Goal: Task Accomplishment & Management: Use online tool/utility

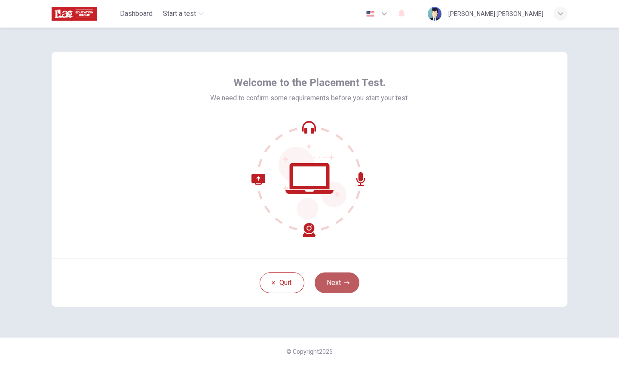
click at [343, 284] on button "Next" at bounding box center [337, 282] width 45 height 21
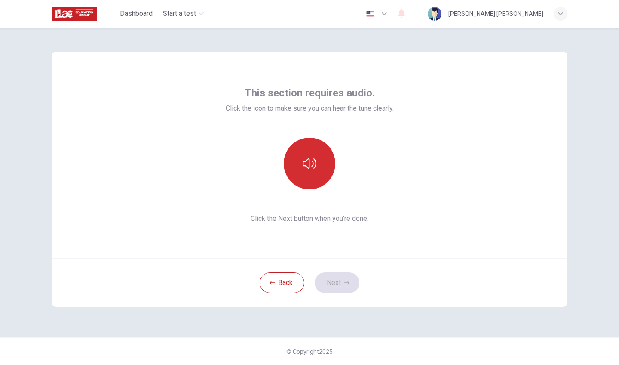
click at [328, 167] on button "button" at bounding box center [310, 164] width 52 height 52
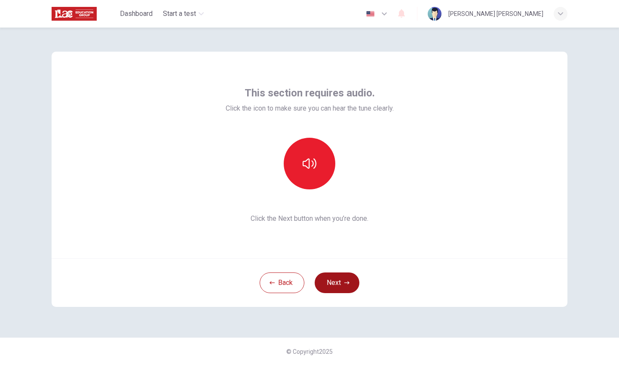
click at [350, 285] on button "Next" at bounding box center [337, 282] width 45 height 21
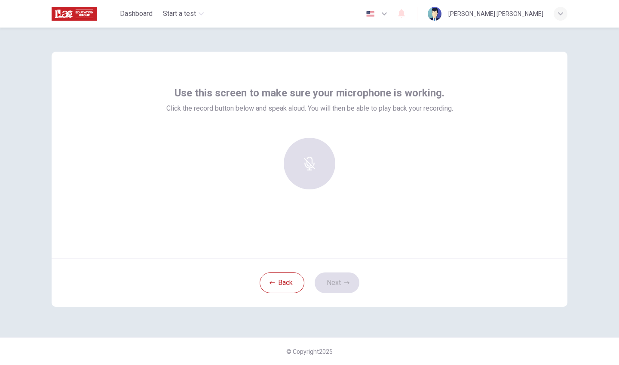
click at [305, 134] on div "Use this screen to make sure your microphone is working. Click the record butto…" at bounding box center [309, 141] width 287 height 110
click at [316, 164] on icon "button" at bounding box center [310, 157] width 14 height 14
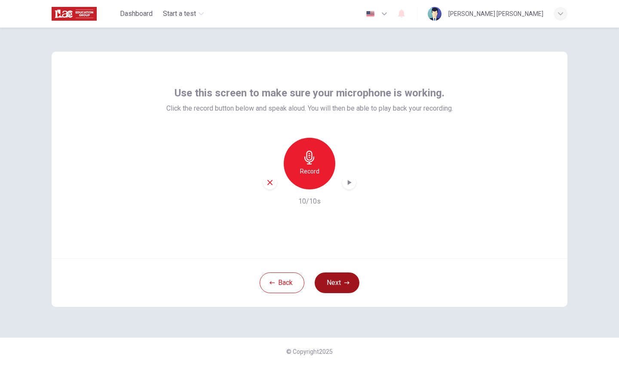
click at [342, 291] on button "Next" at bounding box center [337, 282] width 45 height 21
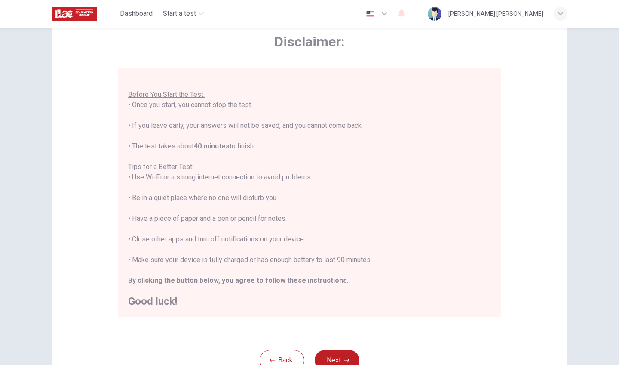
scroll to position [69, 0]
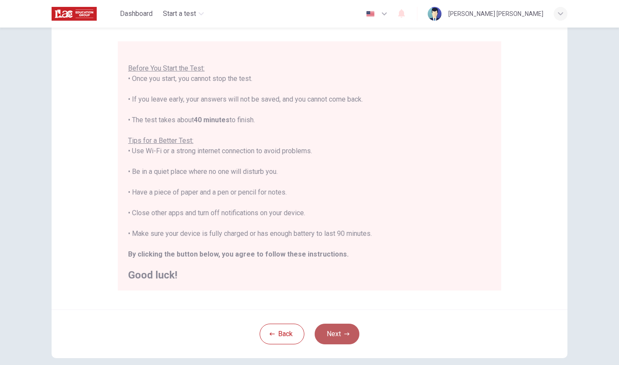
click at [342, 340] on button "Next" at bounding box center [337, 333] width 45 height 21
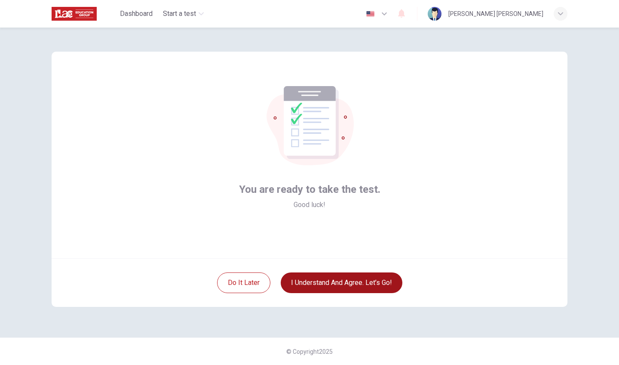
click at [362, 290] on button "I understand and agree. Let’s go!" at bounding box center [342, 282] width 122 height 21
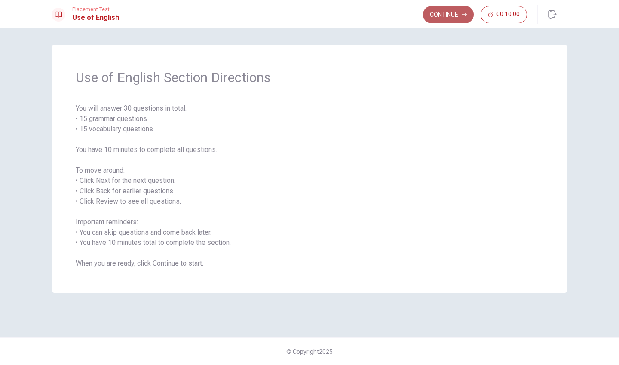
click at [439, 13] on button "Continue" at bounding box center [448, 14] width 51 height 17
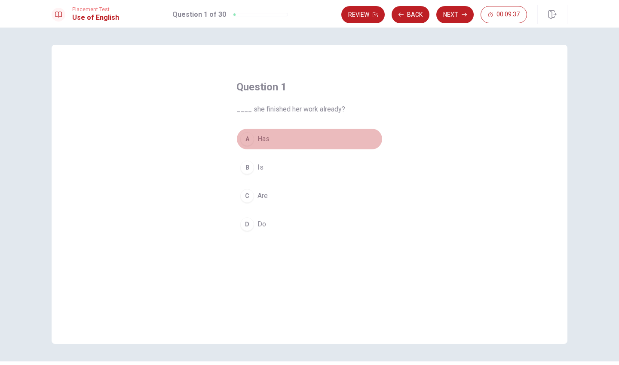
click at [252, 137] on div "A" at bounding box center [247, 139] width 14 height 14
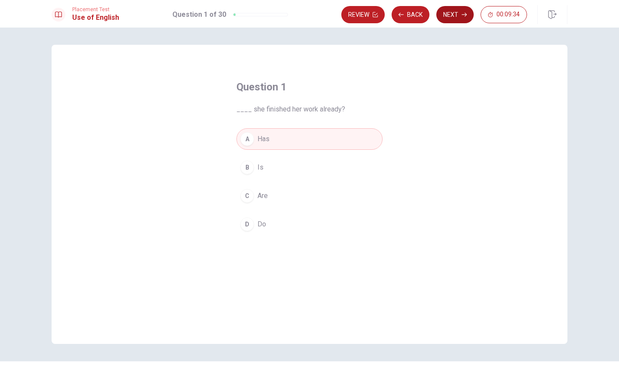
click at [451, 15] on button "Next" at bounding box center [454, 14] width 37 height 17
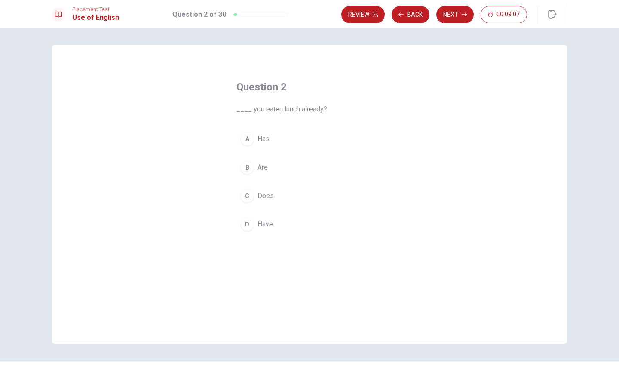
click at [247, 142] on div "A" at bounding box center [247, 139] width 14 height 14
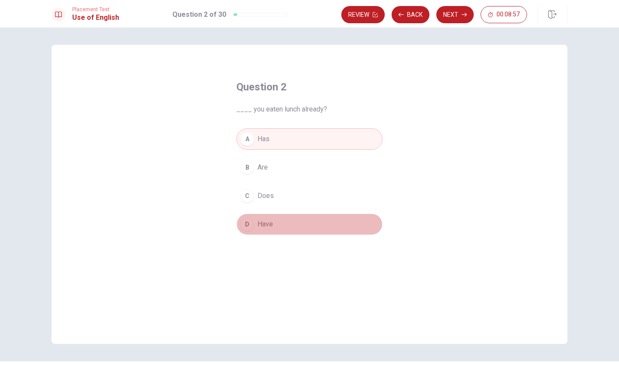
click at [245, 218] on div "D" at bounding box center [247, 224] width 14 height 14
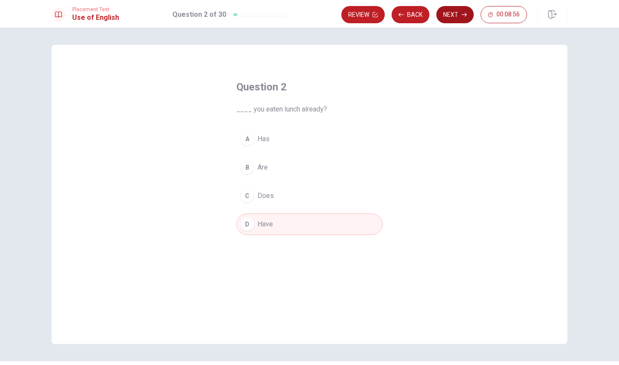
click at [452, 14] on button "Next" at bounding box center [454, 14] width 37 height 17
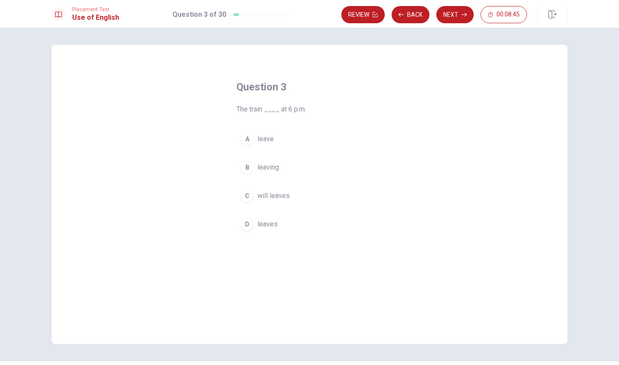
click at [249, 139] on div "A" at bounding box center [247, 139] width 14 height 14
click at [454, 8] on button "Next" at bounding box center [454, 14] width 37 height 17
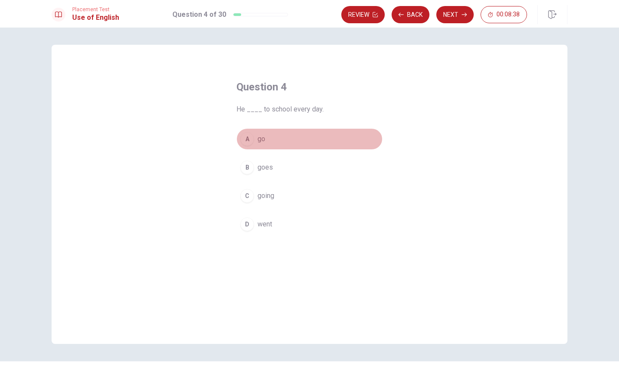
click at [247, 143] on div "A" at bounding box center [247, 139] width 14 height 14
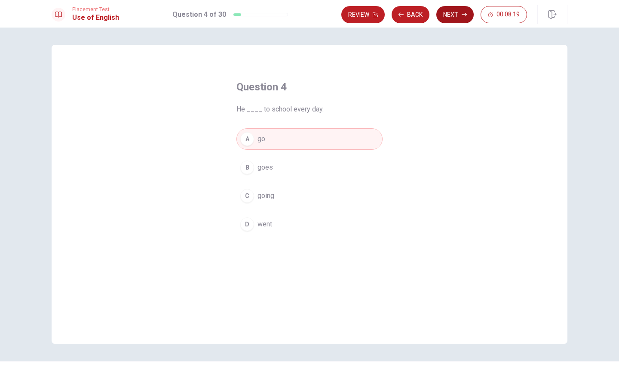
click at [448, 15] on button "Next" at bounding box center [454, 14] width 37 height 17
click at [246, 134] on div "A" at bounding box center [247, 139] width 14 height 14
click at [459, 13] on button "Next" at bounding box center [454, 14] width 37 height 17
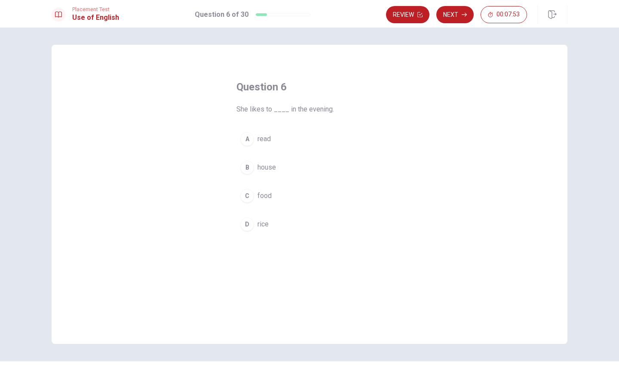
click at [253, 135] on button "A read" at bounding box center [309, 138] width 146 height 21
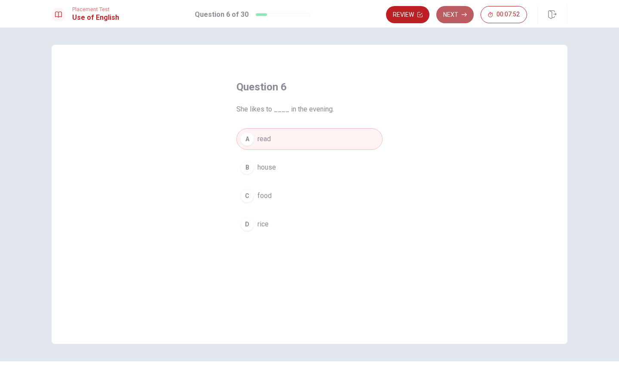
click at [458, 18] on button "Next" at bounding box center [454, 14] width 37 height 17
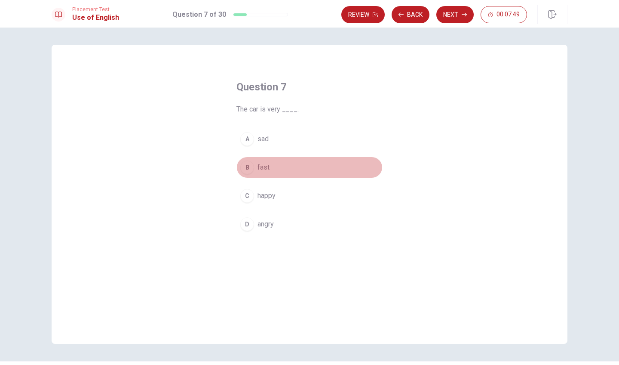
click at [246, 169] on div "B" at bounding box center [247, 167] width 14 height 14
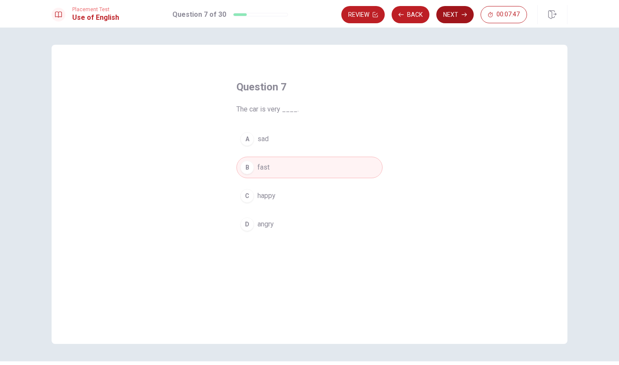
click at [463, 15] on icon "button" at bounding box center [464, 15] width 5 height 4
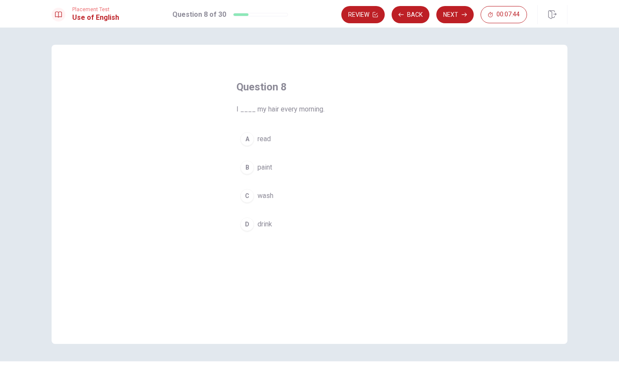
click at [251, 199] on div "C" at bounding box center [247, 196] width 14 height 14
click at [454, 15] on button "Next" at bounding box center [454, 14] width 37 height 17
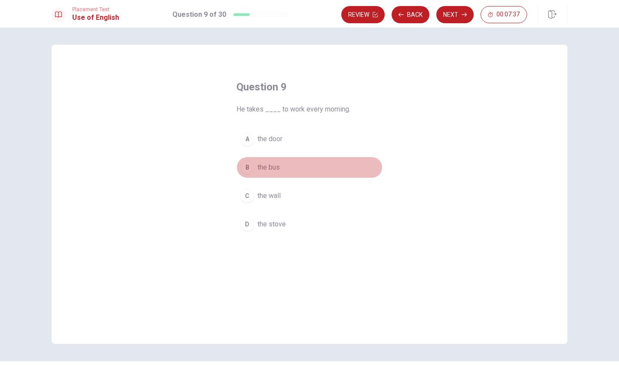
click at [250, 161] on button "B the bus" at bounding box center [309, 166] width 146 height 21
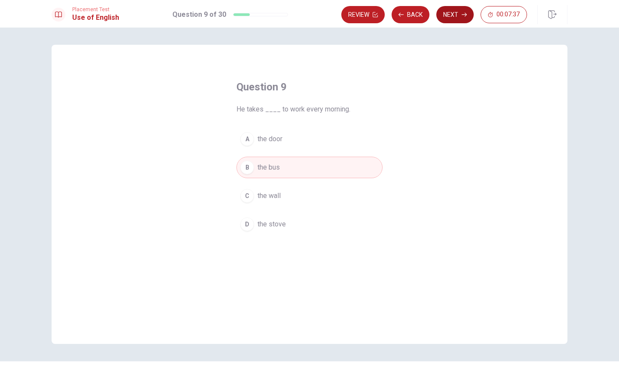
click at [451, 20] on button "Next" at bounding box center [454, 14] width 37 height 17
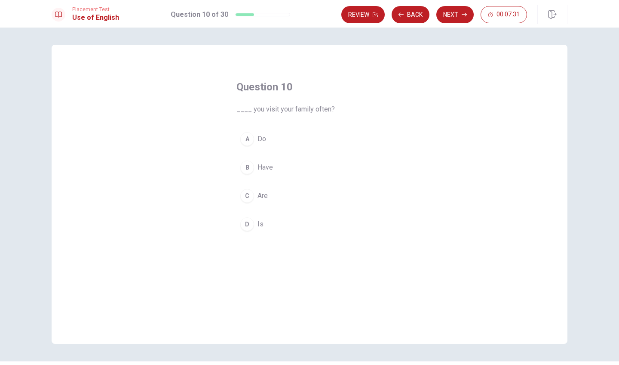
click at [244, 141] on div "A" at bounding box center [247, 139] width 14 height 14
click at [457, 14] on button "Next" at bounding box center [454, 14] width 37 height 17
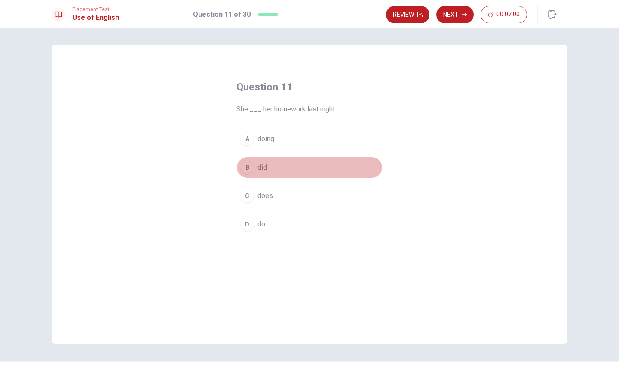
click at [245, 168] on div "B" at bounding box center [247, 167] width 14 height 14
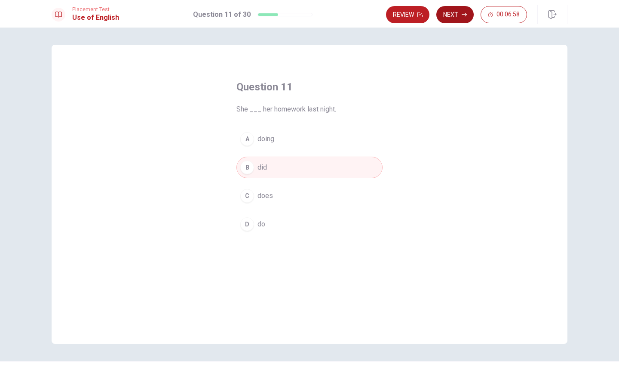
click at [466, 17] on button "Next" at bounding box center [454, 14] width 37 height 17
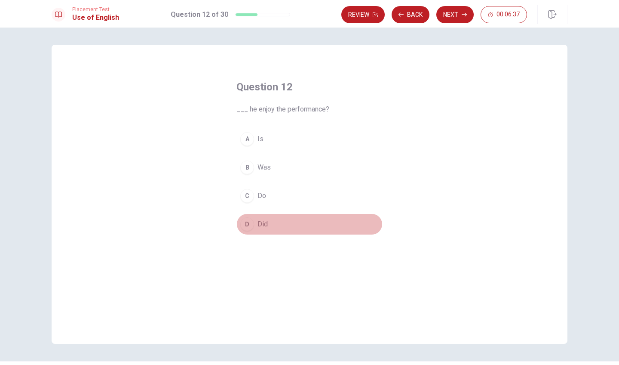
click at [248, 229] on div "D" at bounding box center [247, 224] width 14 height 14
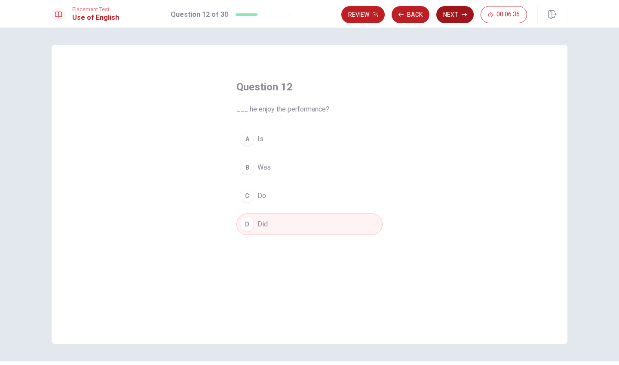
click at [466, 19] on button "Next" at bounding box center [454, 14] width 37 height 17
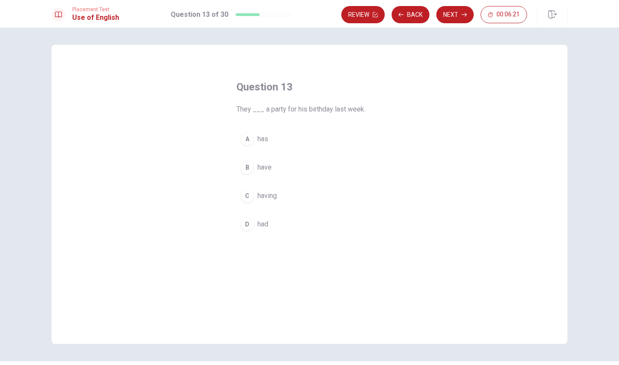
click at [246, 221] on div "D" at bounding box center [247, 224] width 14 height 14
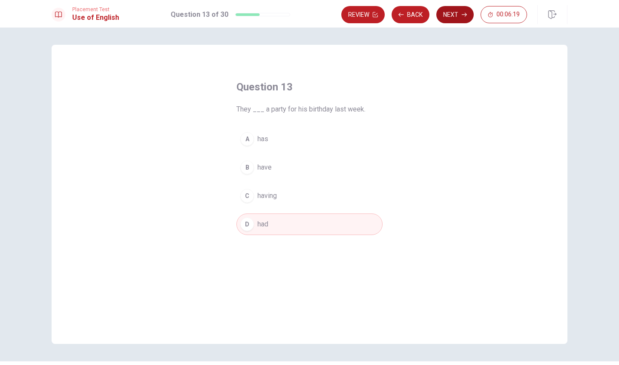
click at [466, 16] on icon "button" at bounding box center [464, 14] width 5 height 5
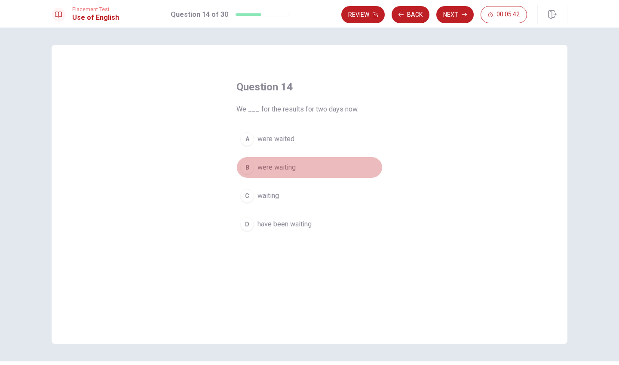
click at [255, 172] on button "B were waiting" at bounding box center [309, 166] width 146 height 21
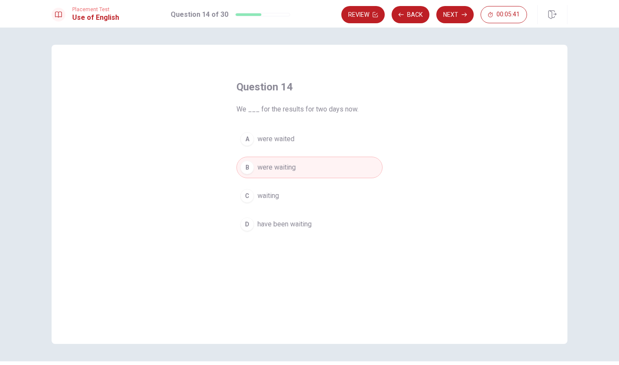
click at [458, 3] on div "Placement Test Use of English Question 14 of 30 Review Back Next 00:05:41" at bounding box center [309, 14] width 619 height 28
click at [459, 9] on button "Next" at bounding box center [454, 14] width 37 height 17
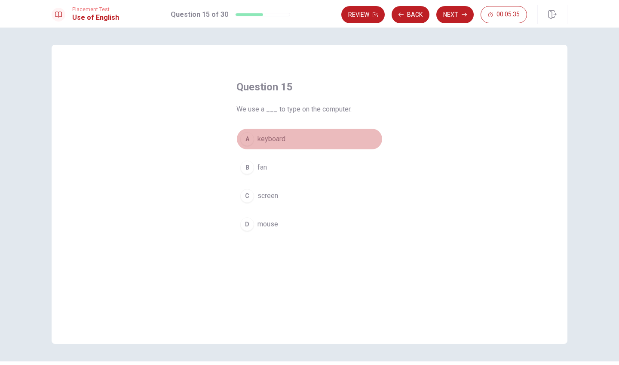
click at [254, 138] on button "A keyboard" at bounding box center [309, 138] width 146 height 21
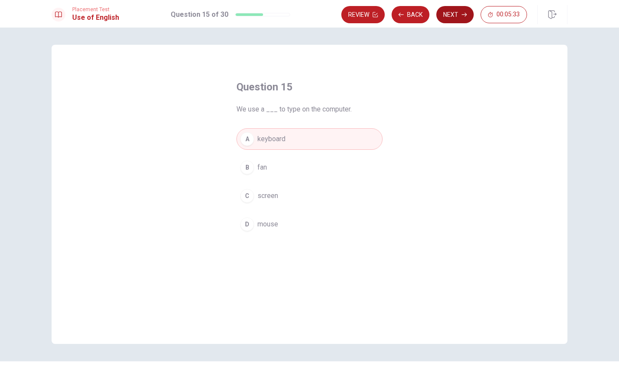
click at [462, 9] on button "Next" at bounding box center [454, 14] width 37 height 17
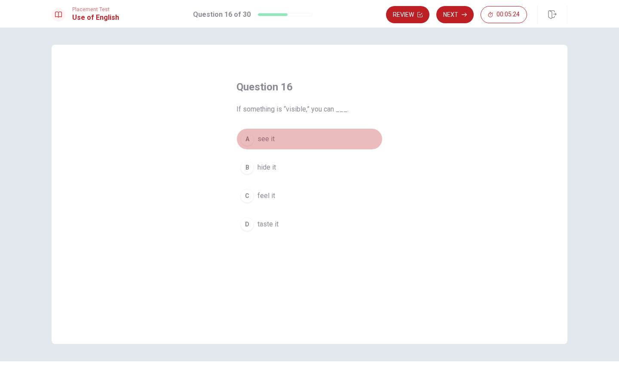
click at [262, 143] on span "see it" at bounding box center [265, 139] width 17 height 10
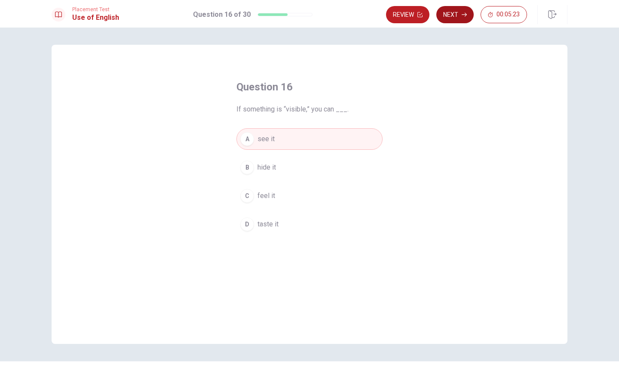
click at [455, 20] on button "Next" at bounding box center [454, 14] width 37 height 17
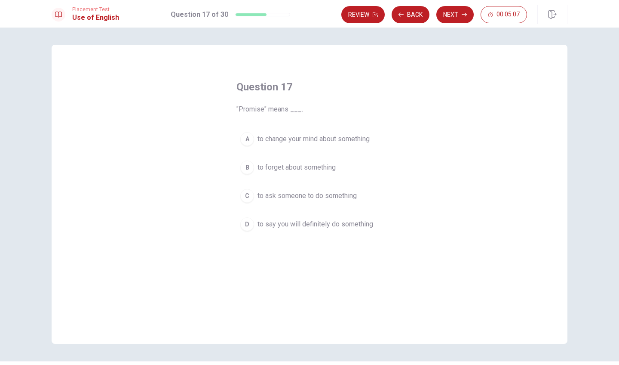
click at [363, 219] on span "to say you will definitely do something" at bounding box center [315, 224] width 116 height 10
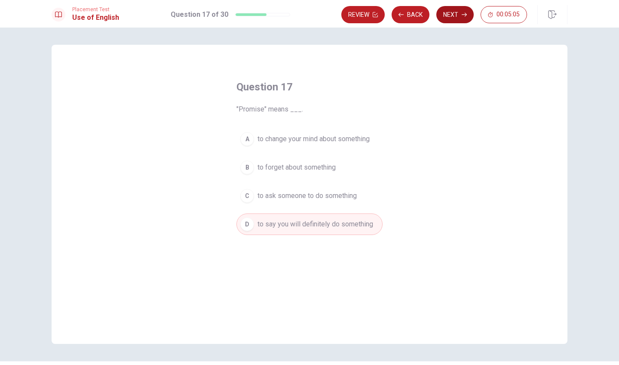
click at [454, 9] on button "Next" at bounding box center [454, 14] width 37 height 17
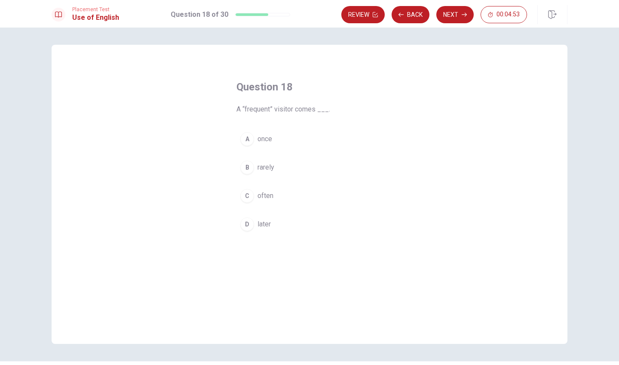
click at [266, 196] on span "often" at bounding box center [265, 195] width 16 height 10
click at [453, 19] on button "Next" at bounding box center [454, 14] width 37 height 17
click at [265, 136] on span "unusual" at bounding box center [268, 139] width 23 height 10
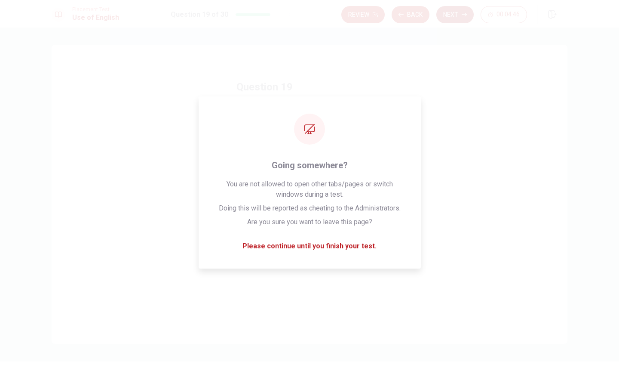
click at [443, 14] on button "Next" at bounding box center [454, 14] width 37 height 17
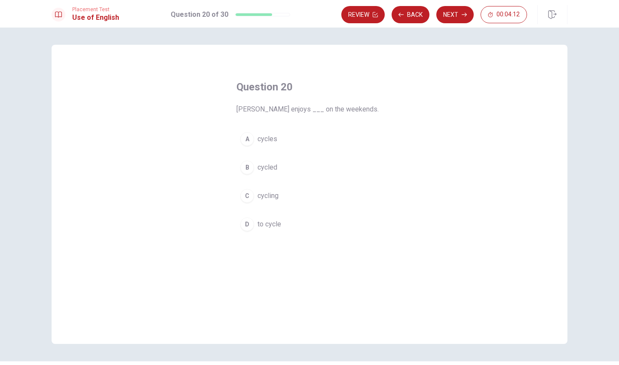
click at [261, 144] on span "cycles" at bounding box center [267, 139] width 20 height 10
click at [447, 15] on button "Next" at bounding box center [454, 14] width 37 height 17
click at [268, 141] on span "has been" at bounding box center [271, 139] width 28 height 10
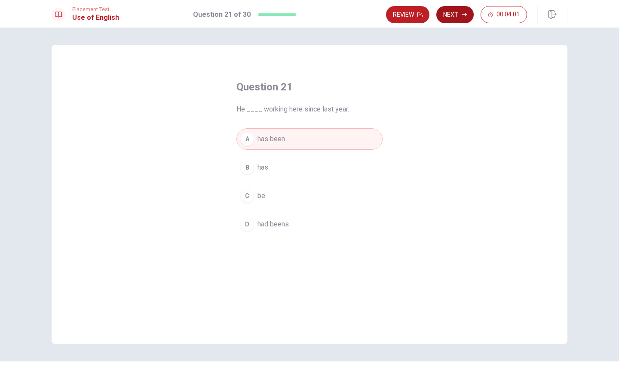
click at [459, 9] on button "Next" at bounding box center [454, 14] width 37 height 17
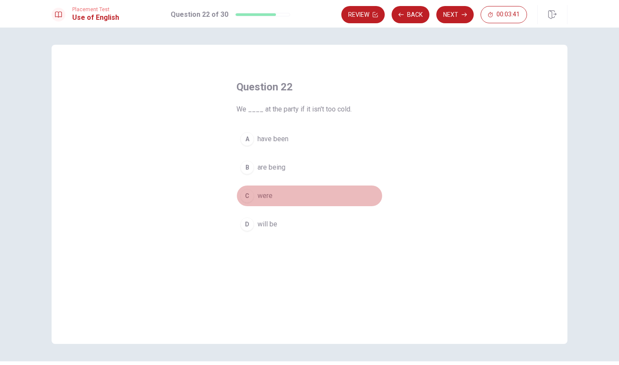
click at [254, 195] on button "C were" at bounding box center [309, 195] width 146 height 21
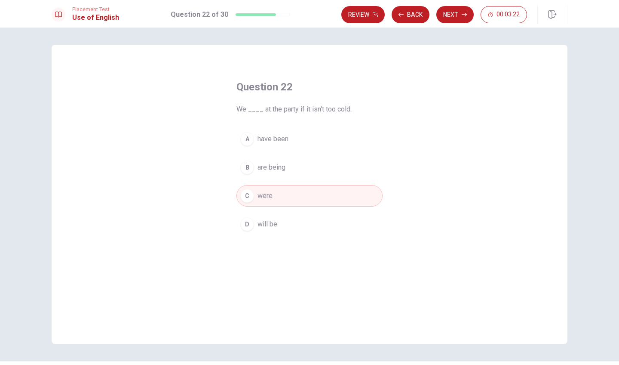
click at [288, 170] on button "B are being" at bounding box center [309, 166] width 146 height 21
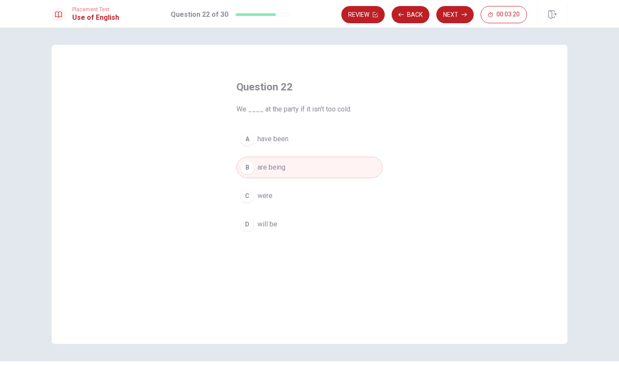
click at [464, 10] on button "Next" at bounding box center [454, 14] width 37 height 17
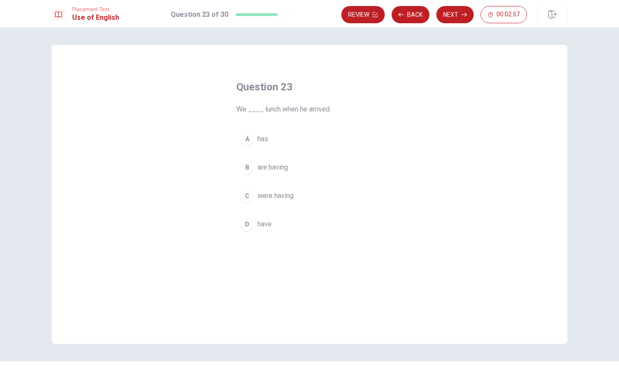
click at [271, 196] on span "were having" at bounding box center [275, 195] width 36 height 10
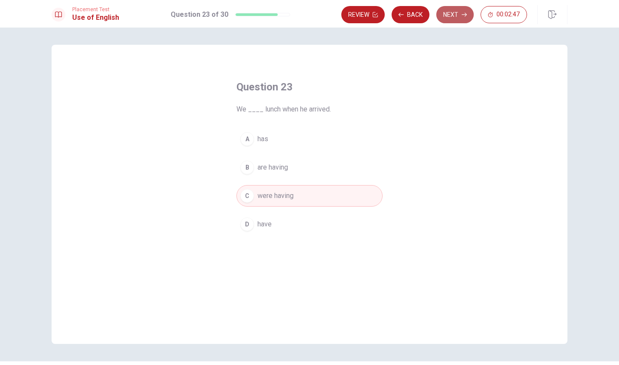
click at [444, 16] on button "Next" at bounding box center [454, 14] width 37 height 17
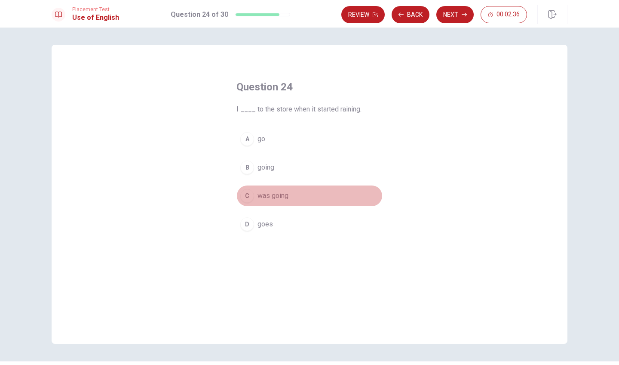
click at [267, 196] on span "was going" at bounding box center [272, 195] width 31 height 10
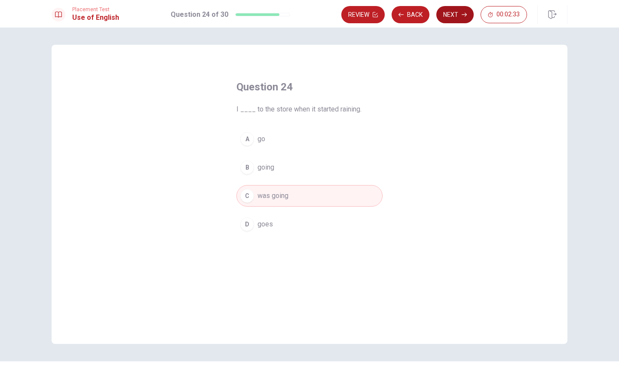
click at [466, 8] on button "Next" at bounding box center [454, 14] width 37 height 17
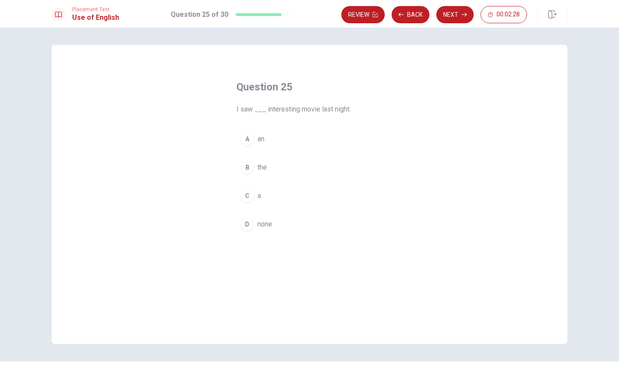
click at [245, 141] on div "A" at bounding box center [247, 139] width 14 height 14
click at [446, 12] on button "Next" at bounding box center [454, 14] width 37 height 17
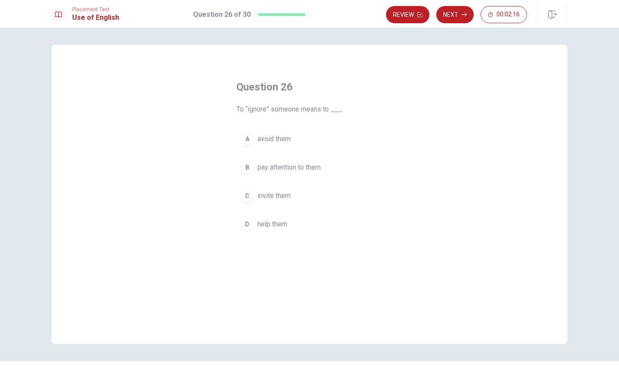
click at [281, 143] on span "avoid them" at bounding box center [273, 139] width 33 height 10
click at [463, 18] on button "Next" at bounding box center [454, 14] width 37 height 17
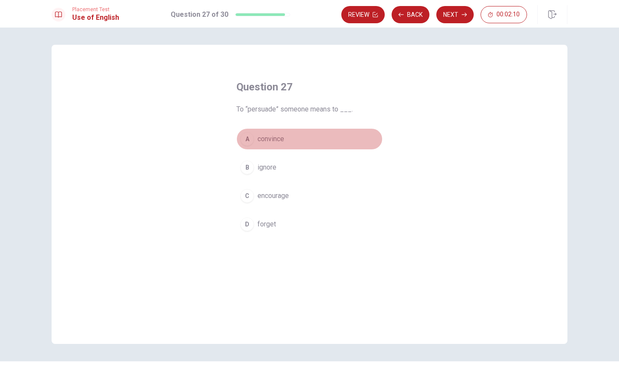
click at [276, 142] on span "convince" at bounding box center [270, 139] width 27 height 10
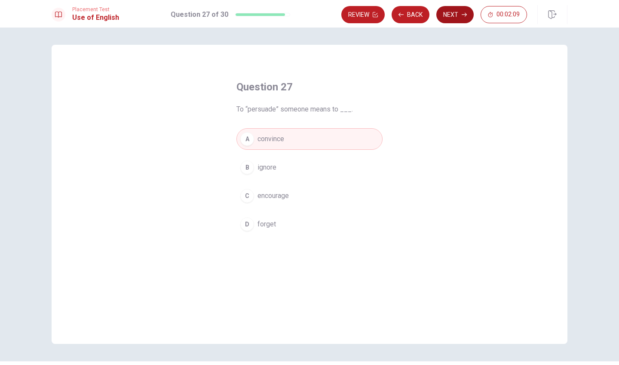
click at [448, 18] on button "Next" at bounding box center [454, 14] width 37 height 17
click at [272, 170] on span "often" at bounding box center [265, 167] width 16 height 10
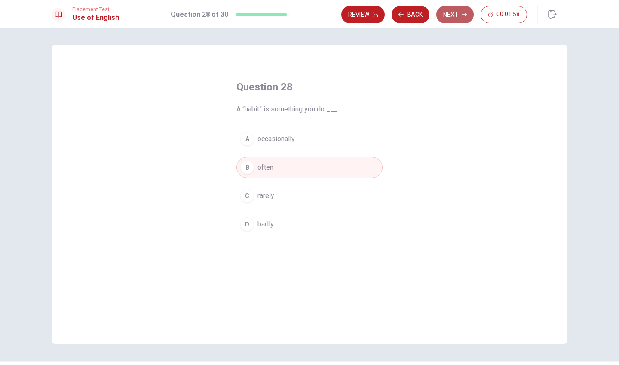
click at [459, 12] on button "Next" at bounding box center [454, 14] width 37 height 17
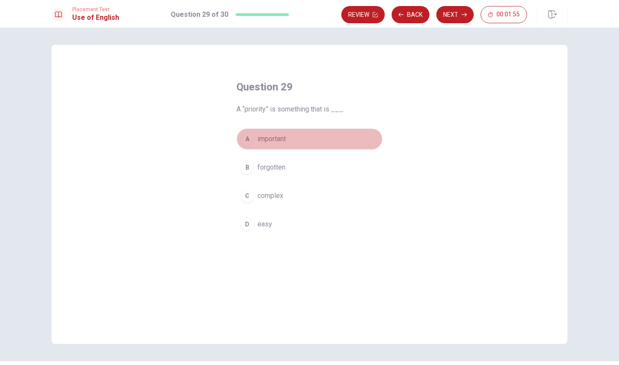
click at [268, 141] on span "important" at bounding box center [271, 139] width 28 height 10
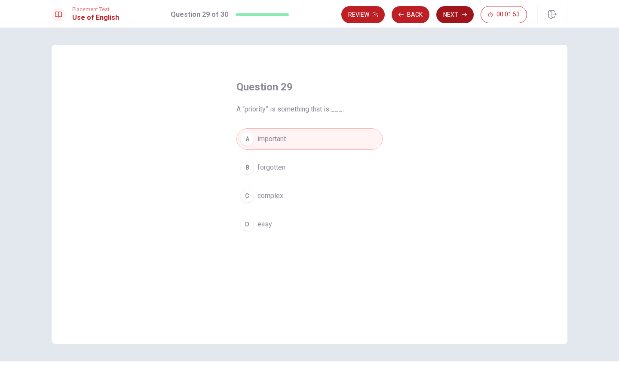
click at [461, 12] on button "Next" at bounding box center [454, 14] width 37 height 17
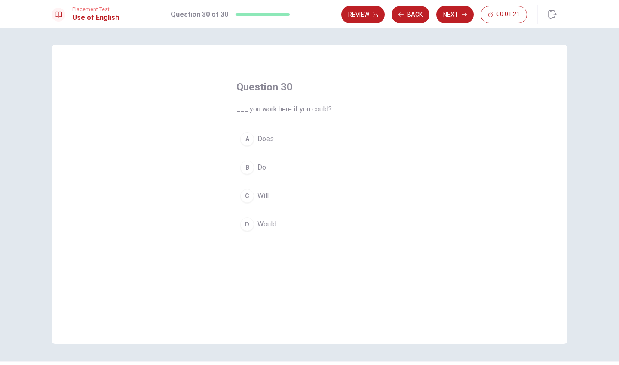
click at [255, 173] on button "B Do" at bounding box center [309, 166] width 146 height 21
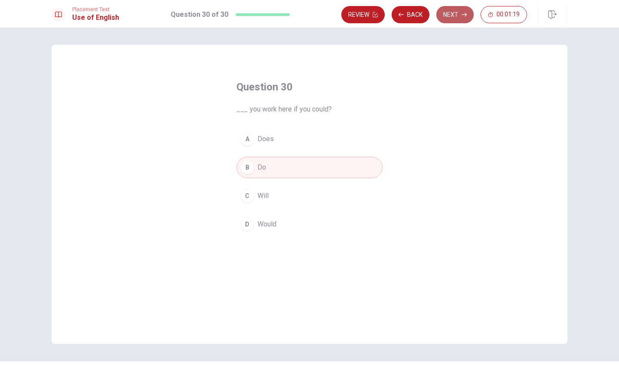
click at [466, 16] on icon "button" at bounding box center [464, 15] width 5 height 4
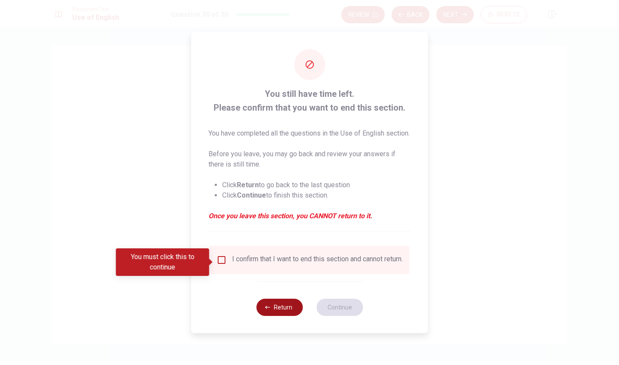
click at [284, 316] on button "Return" at bounding box center [279, 306] width 46 height 17
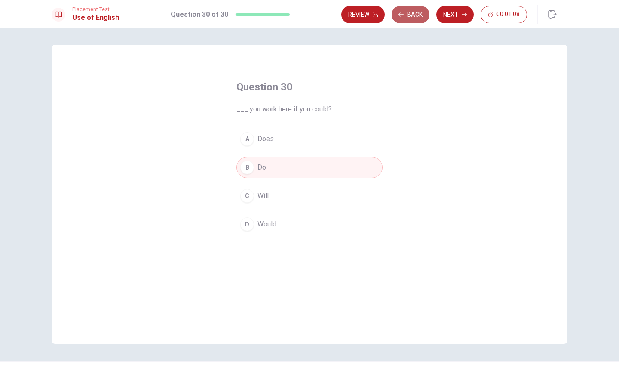
click at [414, 16] on button "Back" at bounding box center [411, 14] width 38 height 17
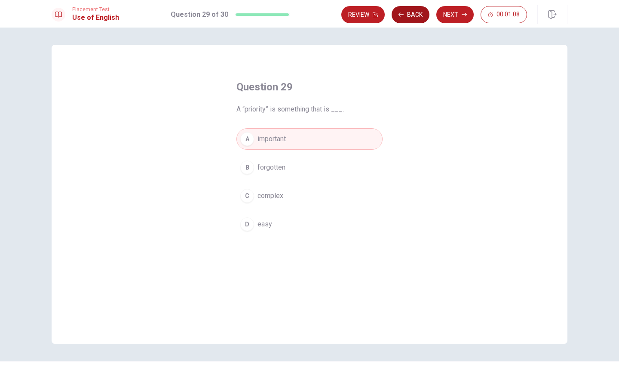
click at [414, 16] on button "Back" at bounding box center [411, 14] width 38 height 17
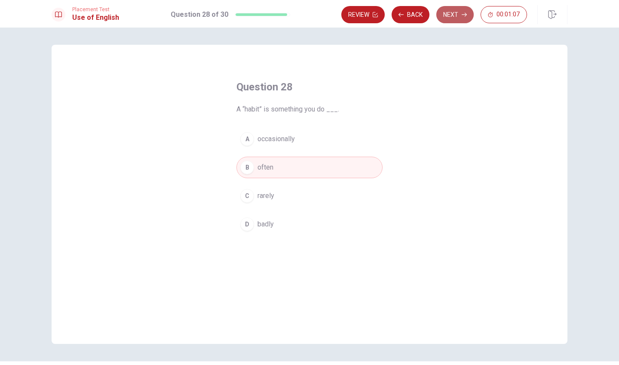
click at [448, 11] on button "Next" at bounding box center [454, 14] width 37 height 17
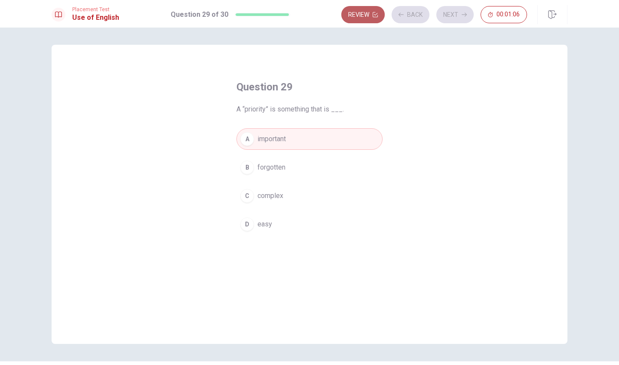
click at [372, 19] on button "Review" at bounding box center [362, 14] width 43 height 17
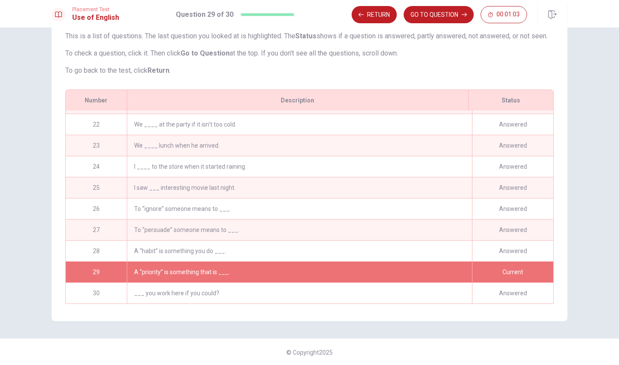
scroll to position [59, 0]
click at [395, 280] on div "A “priority” is something that is ___." at bounding box center [299, 271] width 345 height 21
click at [425, 15] on button "GO TO QUESTION" at bounding box center [439, 14] width 70 height 17
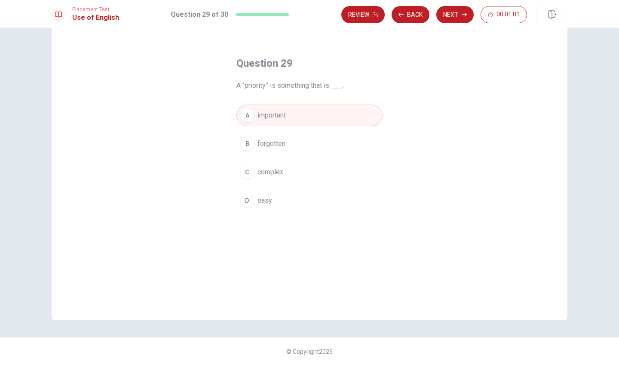
scroll to position [24, 0]
click at [332, 121] on button "A important" at bounding box center [309, 114] width 146 height 21
click at [444, 15] on button "Next" at bounding box center [454, 14] width 37 height 17
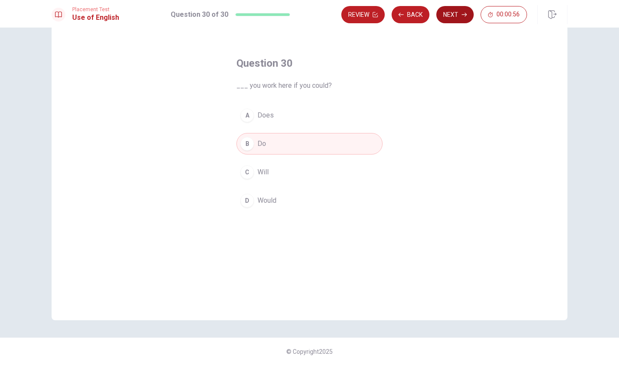
click at [459, 20] on button "Next" at bounding box center [454, 14] width 37 height 17
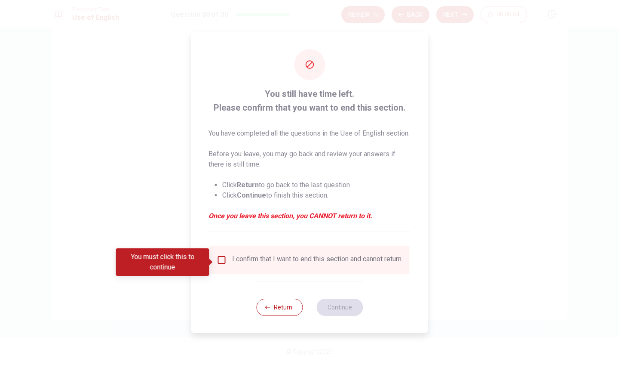
click at [220, 265] on div "I confirm that I want to end this section and cannot return." at bounding box center [310, 259] width 186 height 10
click at [220, 265] on input "You must click this to continue" at bounding box center [222, 259] width 10 height 10
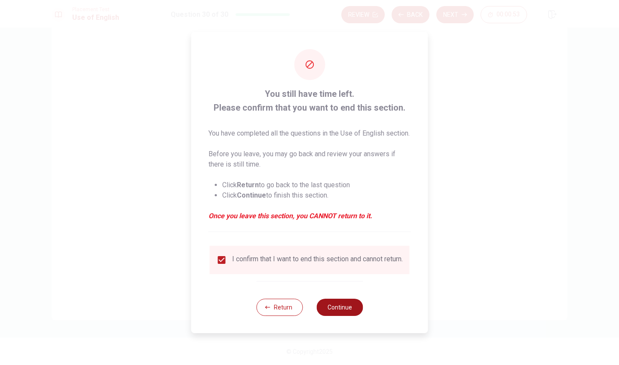
click at [337, 313] on button "Continue" at bounding box center [339, 306] width 46 height 17
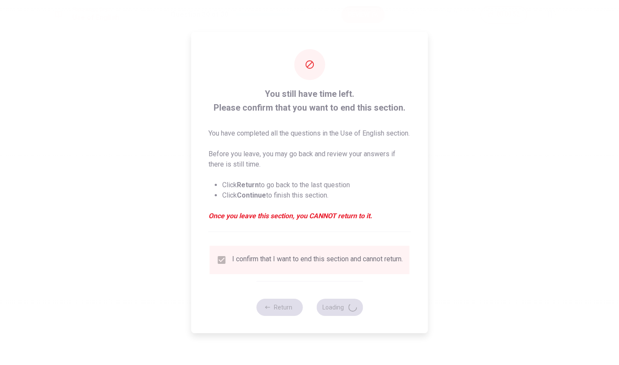
scroll to position [0, 0]
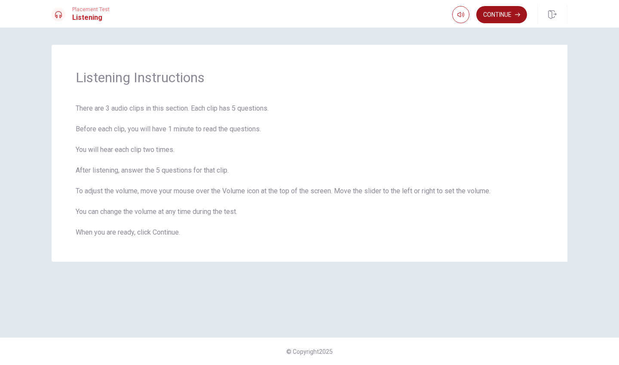
click at [521, 18] on button "Continue" at bounding box center [501, 14] width 51 height 17
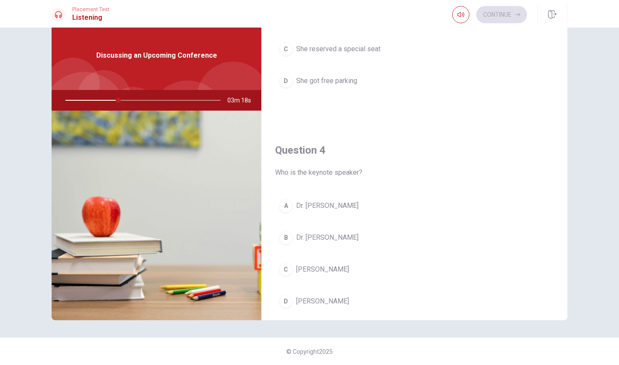
scroll to position [565, 0]
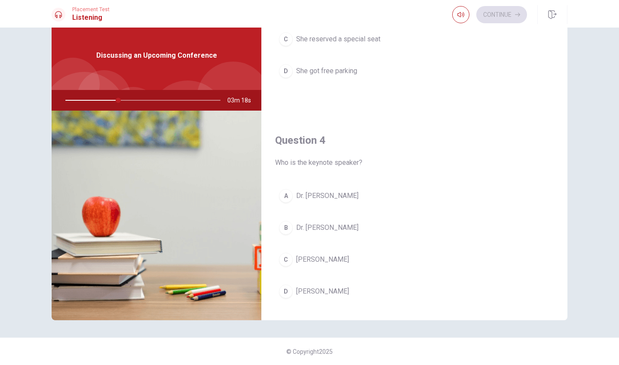
click at [283, 261] on div "C" at bounding box center [286, 259] width 14 height 14
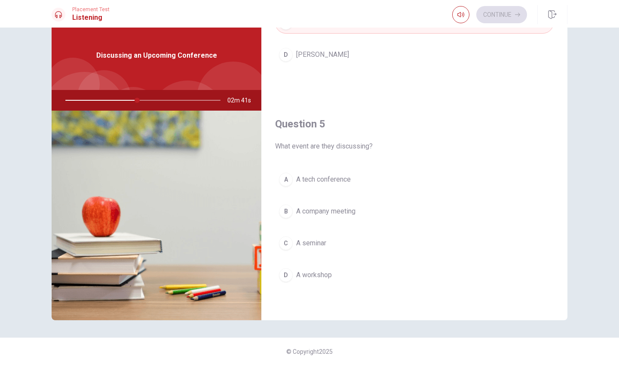
scroll to position [802, 0]
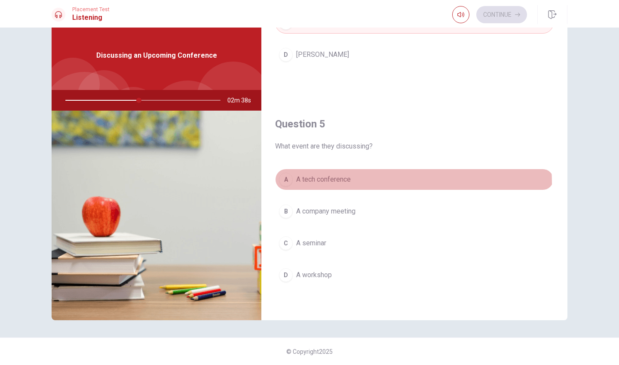
click at [346, 184] on span "A tech conference" at bounding box center [323, 179] width 55 height 10
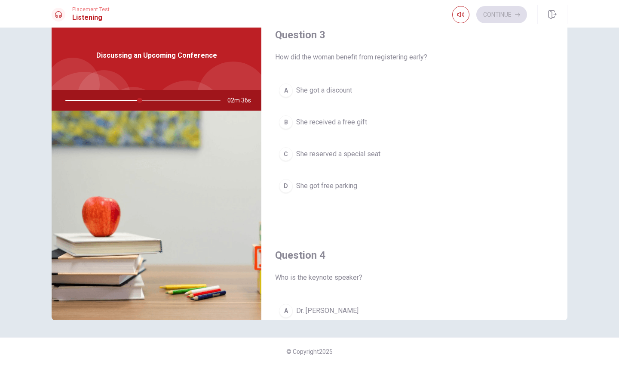
scroll to position [444, 0]
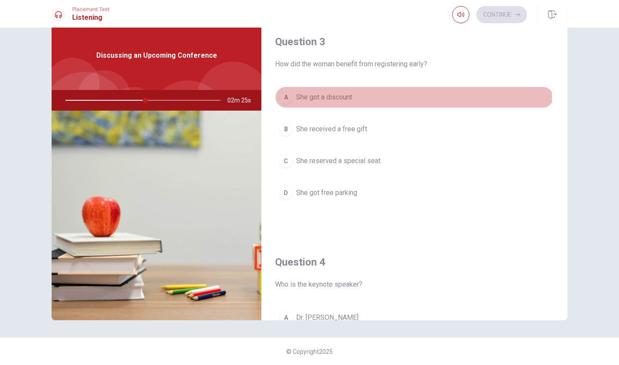
click at [347, 98] on span "She got a discount" at bounding box center [324, 97] width 56 height 10
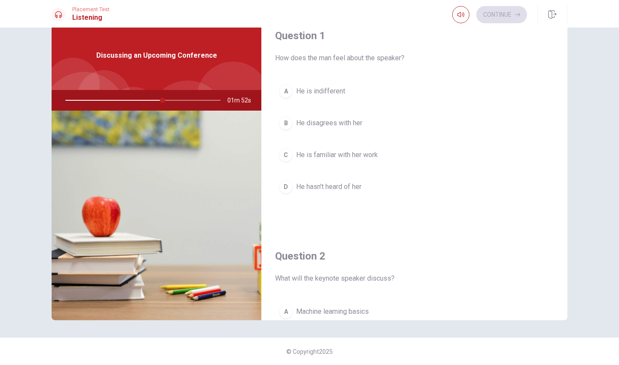
scroll to position [6, 0]
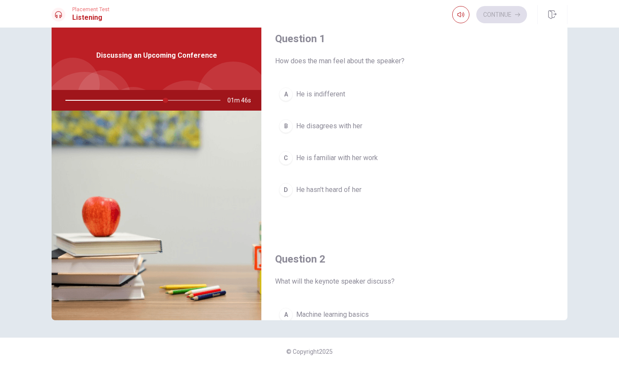
drag, startPoint x: 162, startPoint y: 101, endPoint x: 122, endPoint y: 101, distance: 40.0
click at [122, 101] on div at bounding box center [141, 100] width 172 height 21
drag, startPoint x: 164, startPoint y: 100, endPoint x: 101, endPoint y: 100, distance: 63.2
click at [100, 100] on div at bounding box center [141, 100] width 172 height 21
click at [352, 158] on span "He is familiar with her work" at bounding box center [337, 158] width 82 height 10
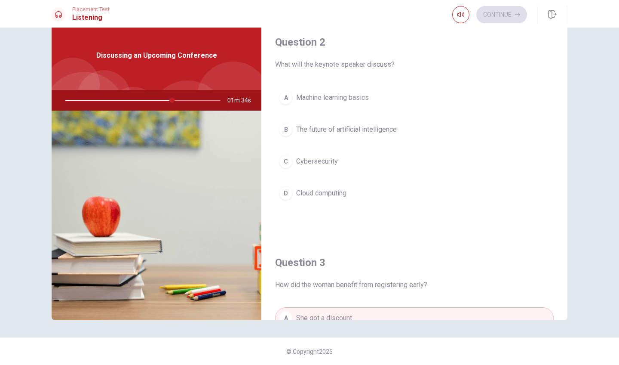
scroll to position [224, 0]
click at [463, 13] on icon "button" at bounding box center [460, 14] width 7 height 5
click at [416, 96] on button "A Machine learning basics" at bounding box center [414, 96] width 279 height 21
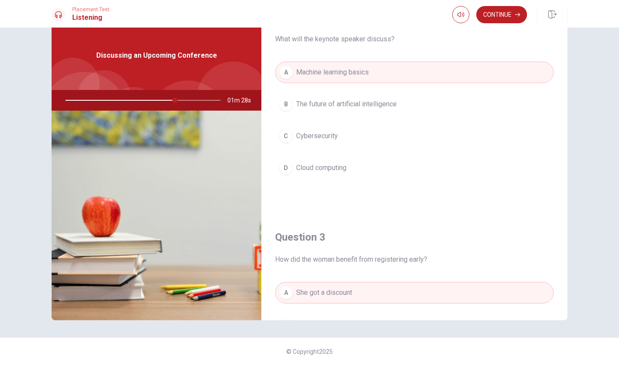
scroll to position [239, 0]
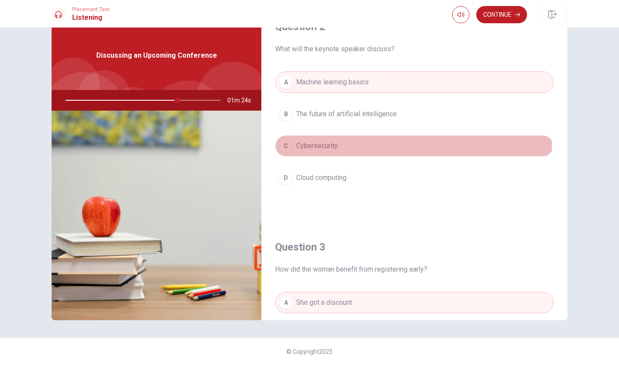
click at [322, 146] on span "Cybersecurity" at bounding box center [317, 146] width 42 height 10
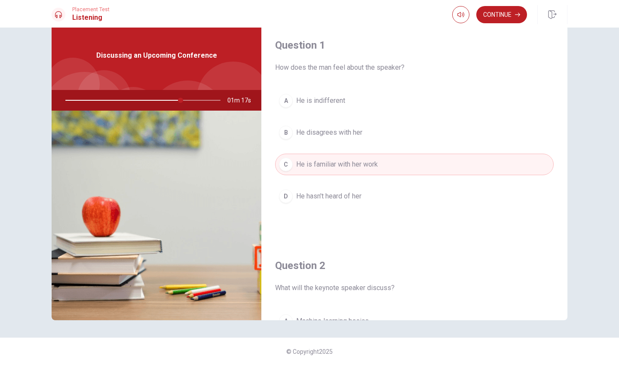
scroll to position [0, 0]
click at [515, 19] on button "Continue" at bounding box center [501, 14] width 51 height 17
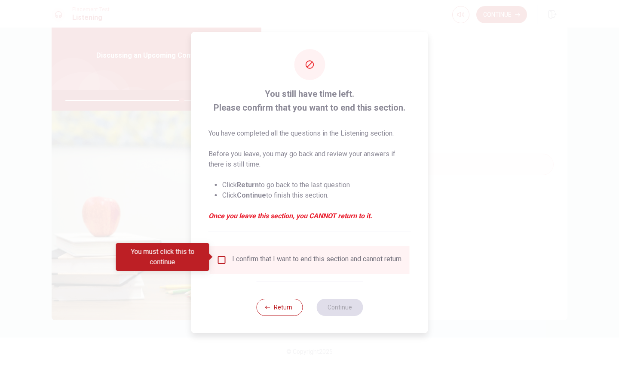
click at [226, 256] on div "I confirm that I want to end this section and cannot return." at bounding box center [310, 259] width 186 height 10
click at [218, 257] on input "You must click this to continue" at bounding box center [222, 259] width 10 height 10
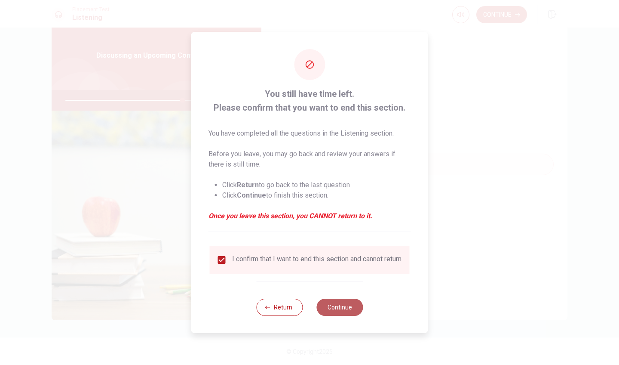
click at [321, 313] on button "Continue" at bounding box center [339, 306] width 46 height 17
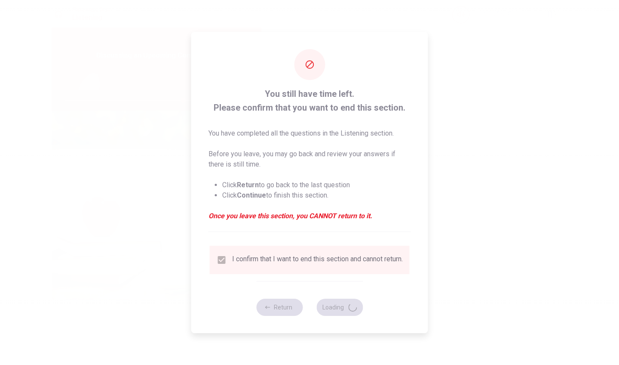
type input "76"
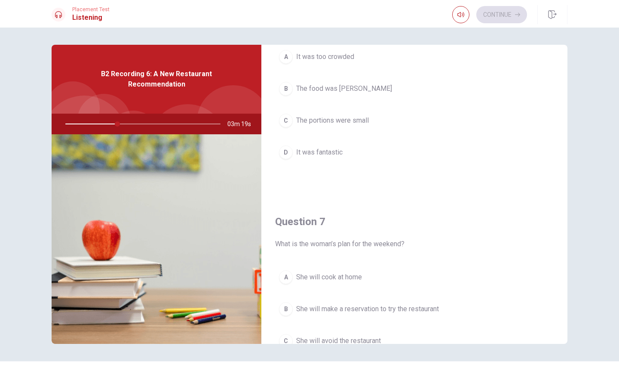
scroll to position [61, 0]
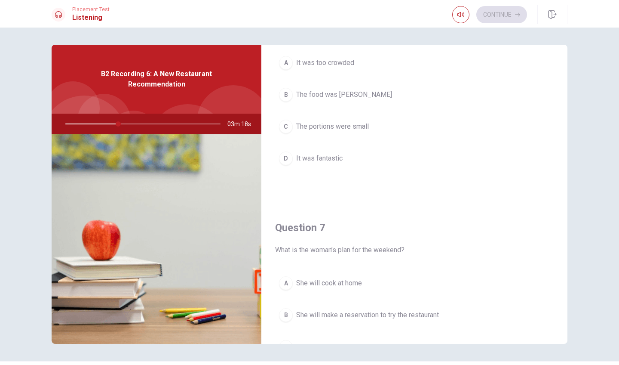
click at [310, 157] on span "It was fantastic" at bounding box center [319, 158] width 46 height 10
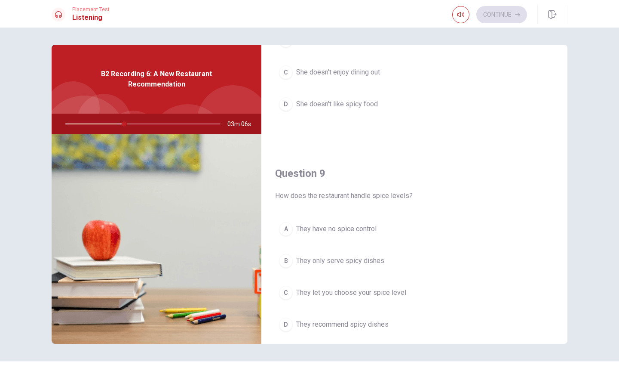
scroll to position [589, 0]
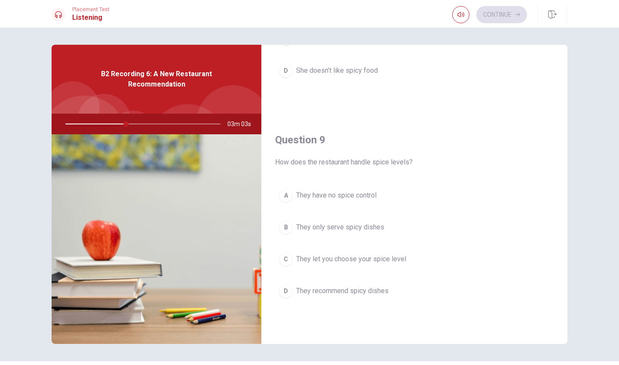
click at [369, 258] on span "They let you choose your spice level" at bounding box center [351, 259] width 110 height 10
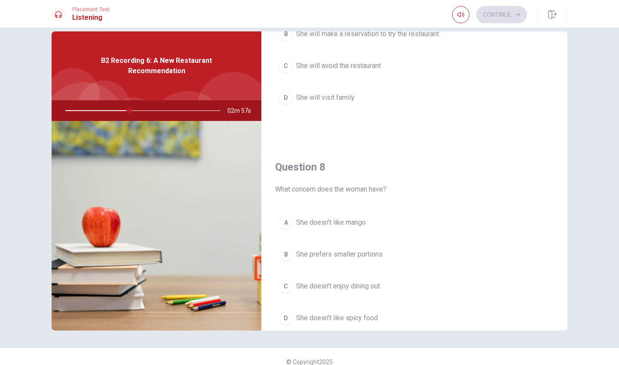
scroll to position [329, 0]
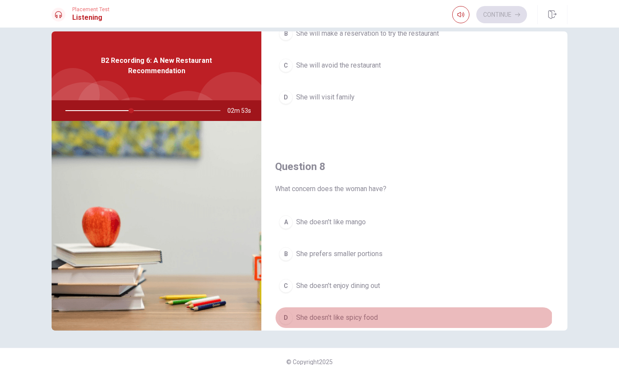
click at [366, 316] on span "She doesn’t like spicy food" at bounding box center [337, 317] width 82 height 10
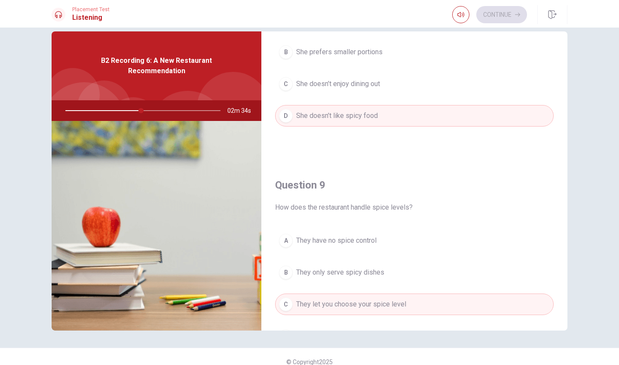
scroll to position [744, 0]
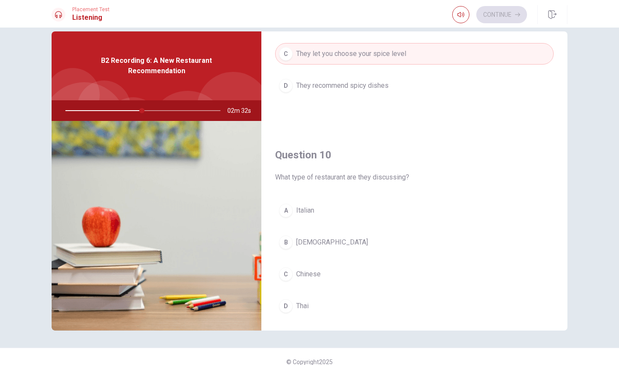
click at [296, 302] on span "Thai" at bounding box center [302, 305] width 12 height 10
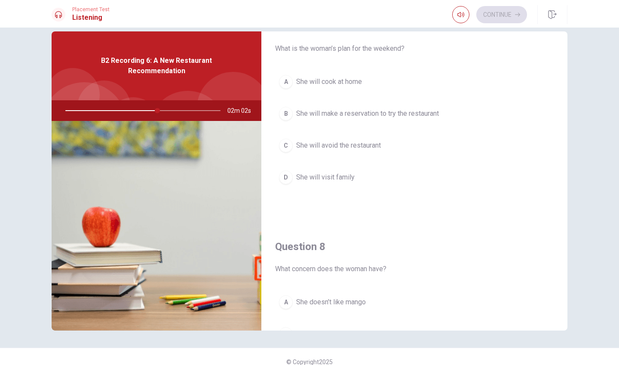
scroll to position [249, 0]
click at [435, 116] on span "She will make a reservation to try the restaurant" at bounding box center [367, 114] width 143 height 10
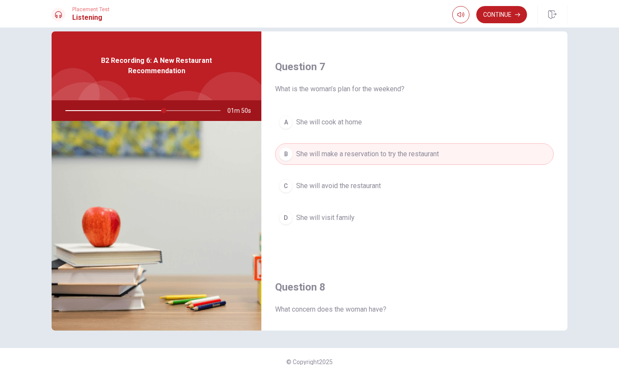
scroll to position [204, 0]
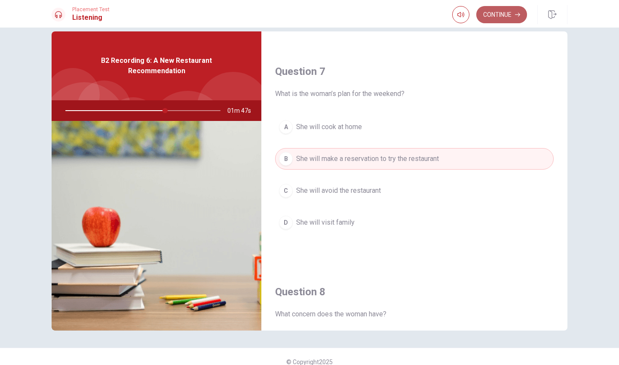
click at [515, 18] on button "Continue" at bounding box center [501, 14] width 51 height 17
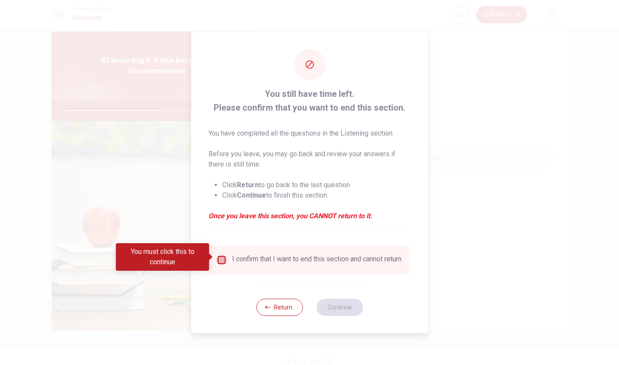
click at [221, 254] on input "You must click this to continue" at bounding box center [222, 259] width 10 height 10
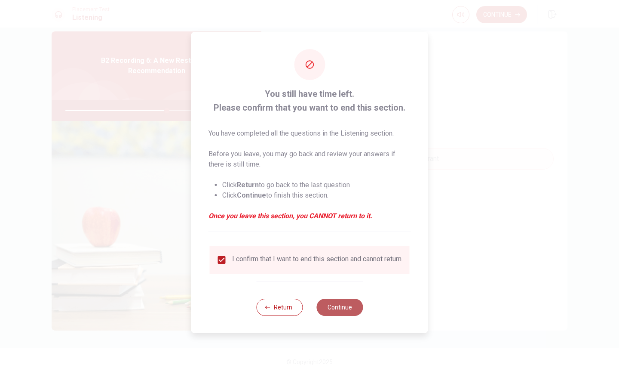
click at [337, 305] on button "Continue" at bounding box center [339, 306] width 46 height 17
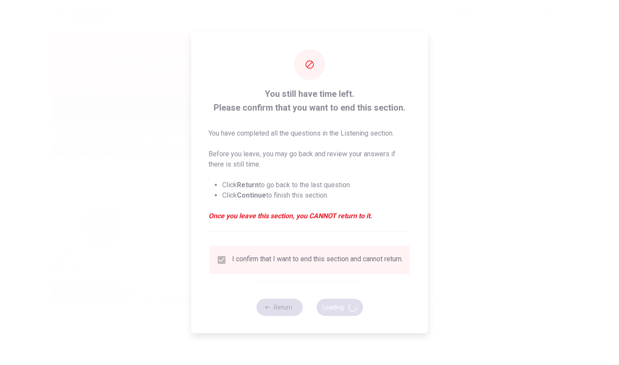
type input "66"
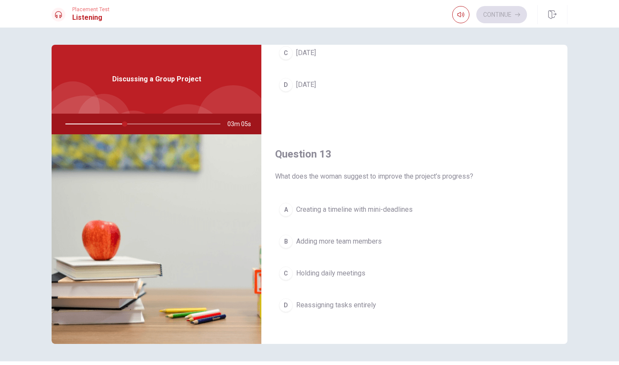
scroll to position [359, 0]
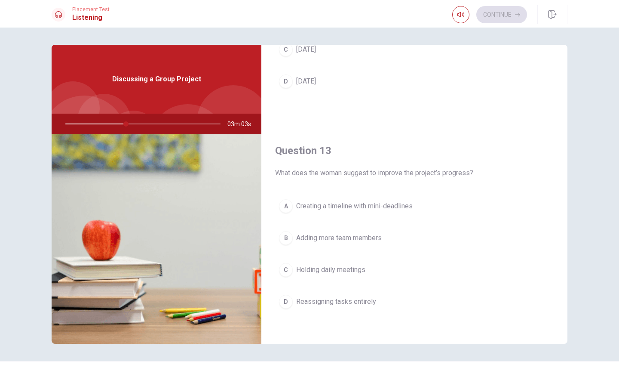
click at [388, 204] on span "Creating a timeline with mini-deadlines" at bounding box center [354, 206] width 116 height 10
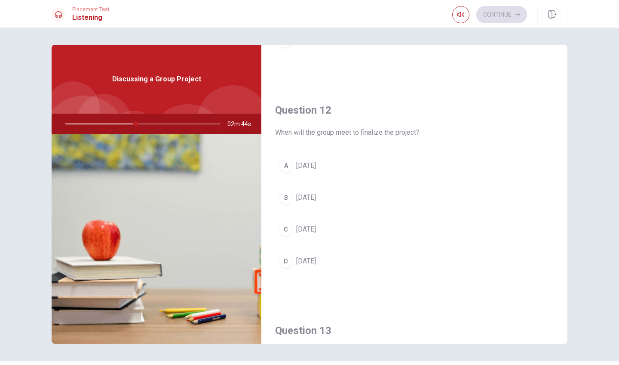
scroll to position [198, 0]
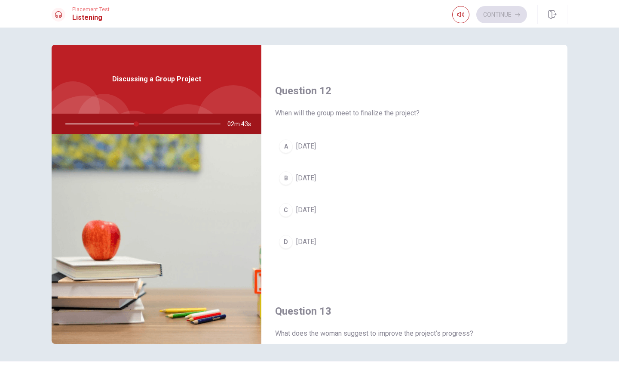
click at [307, 143] on span "[DATE]" at bounding box center [306, 146] width 20 height 10
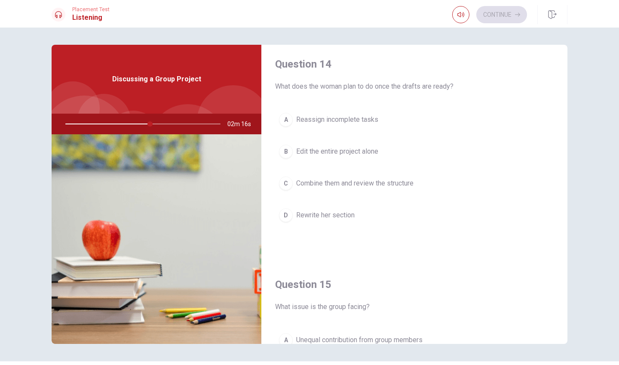
scroll to position [664, 0]
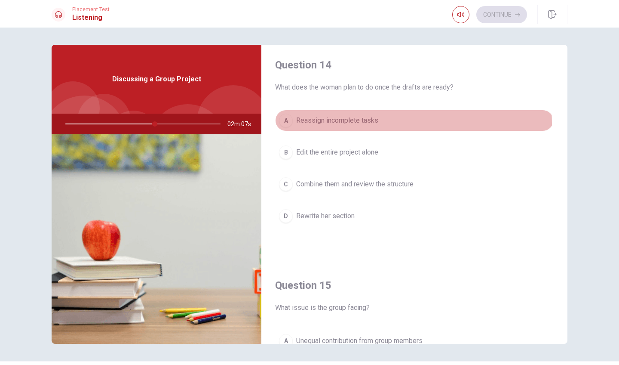
click at [362, 124] on span "Reassign incomplete tasks" at bounding box center [337, 120] width 82 height 10
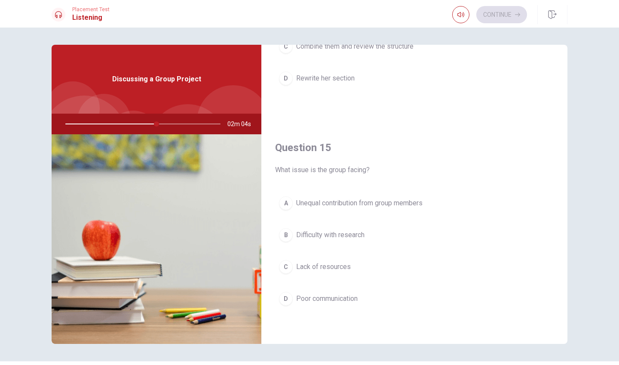
scroll to position [802, 0]
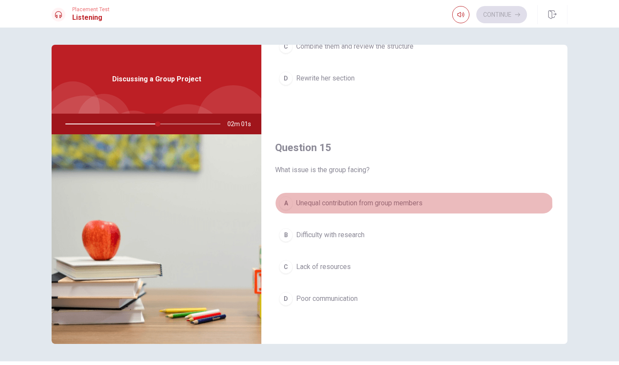
click at [402, 207] on span "Unequal contribution from group members" at bounding box center [359, 203] width 126 height 10
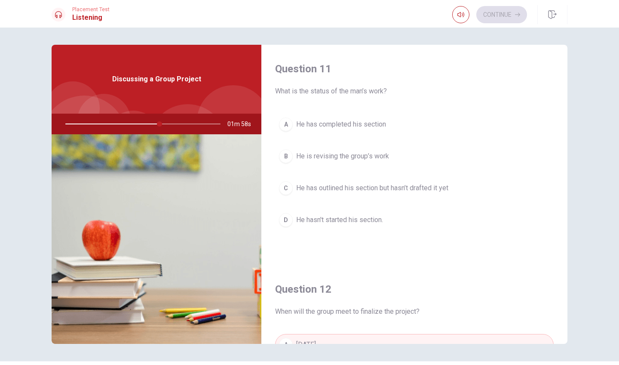
scroll to position [0, 0]
click at [439, 186] on span "He has outlined his section but hasn’t drafted it yet" at bounding box center [372, 188] width 152 height 10
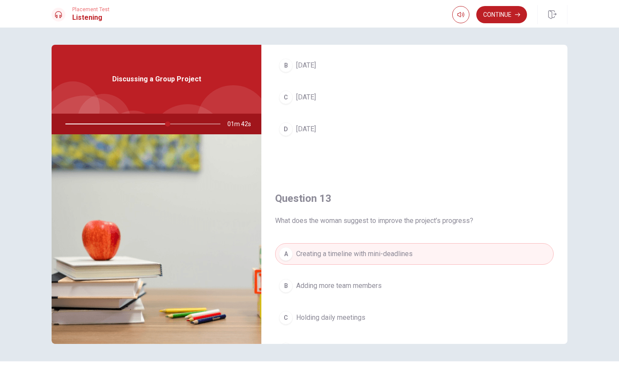
scroll to position [273, 0]
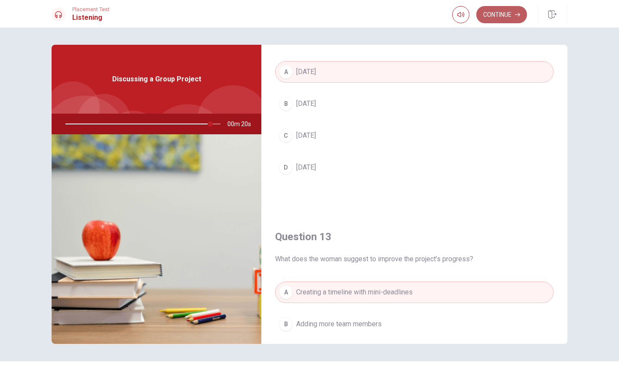
click at [508, 15] on button "Continue" at bounding box center [501, 14] width 51 height 17
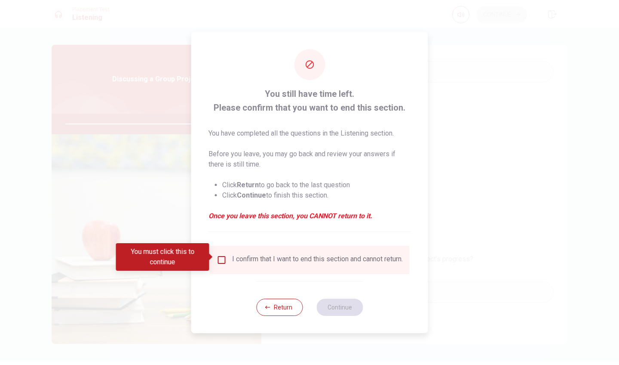
click at [282, 264] on div "I confirm that I want to end this section and cannot return." at bounding box center [317, 259] width 171 height 10
click at [223, 257] on input "You must click this to continue" at bounding box center [222, 259] width 10 height 10
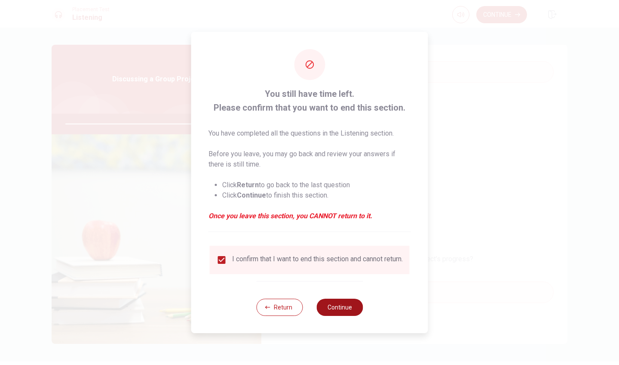
click at [342, 314] on button "Continue" at bounding box center [339, 306] width 46 height 17
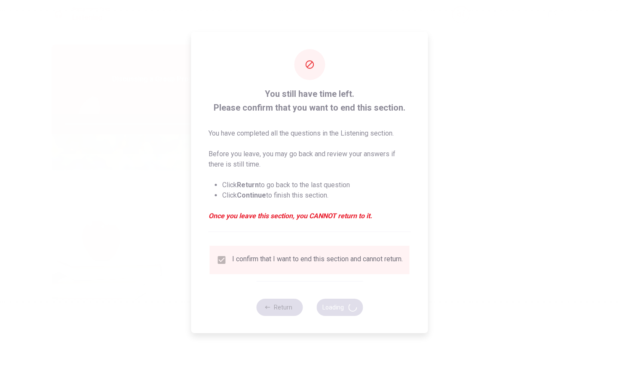
type input "95"
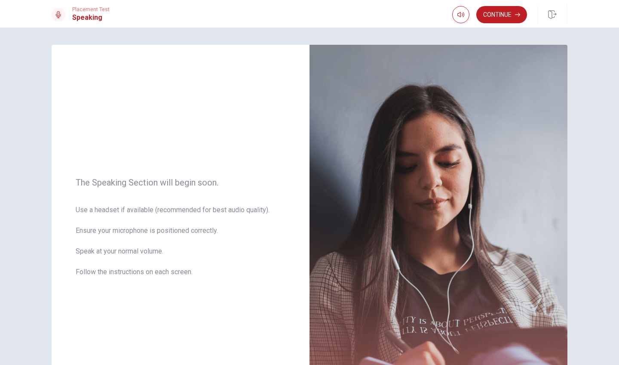
scroll to position [66, 0]
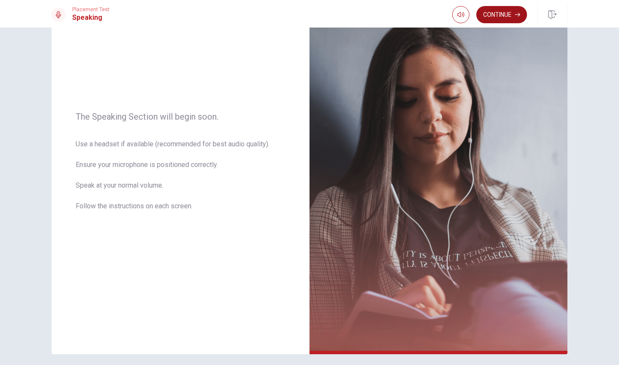
click at [495, 17] on button "Continue" at bounding box center [501, 14] width 51 height 17
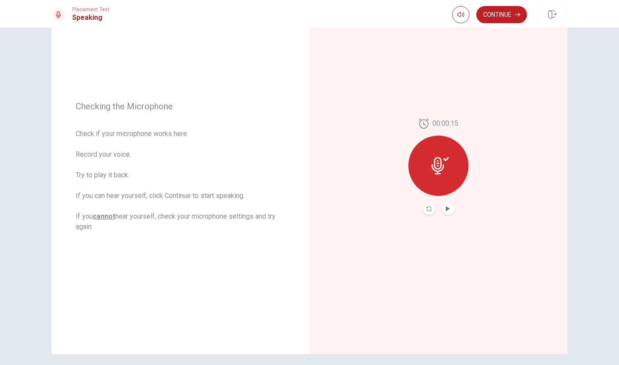
click at [504, 25] on div "Placement Test Speaking Continue" at bounding box center [309, 14] width 619 height 28
click at [509, 13] on button "Continue" at bounding box center [501, 14] width 51 height 17
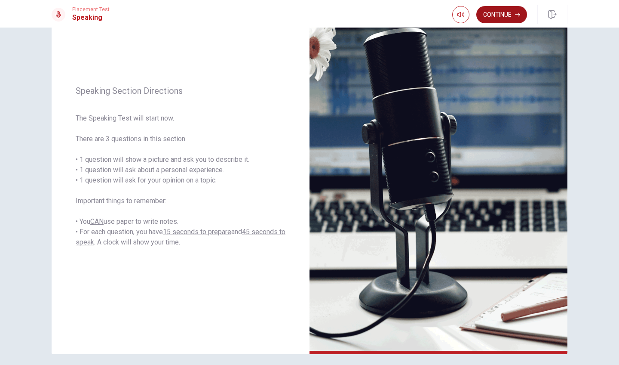
click at [510, 15] on button "Continue" at bounding box center [501, 14] width 51 height 17
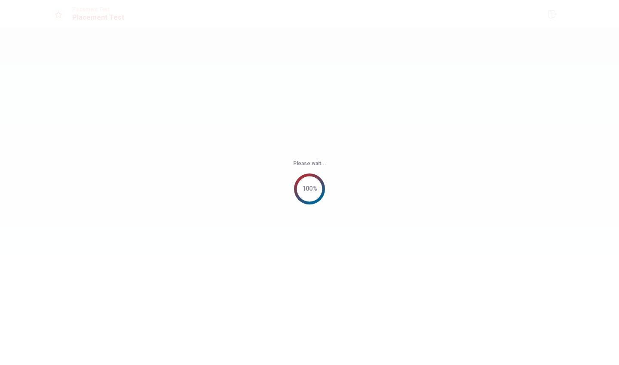
scroll to position [0, 0]
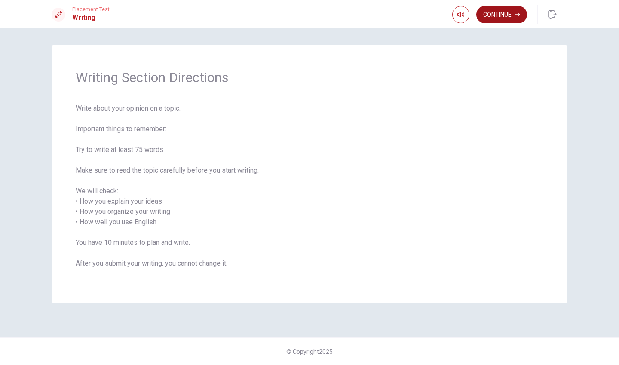
click at [496, 14] on button "Continue" at bounding box center [501, 14] width 51 height 17
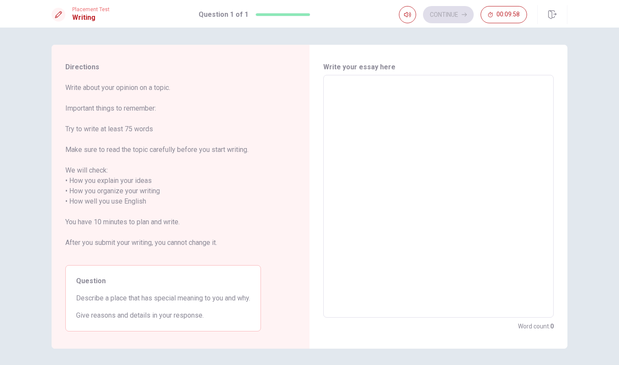
click at [414, 115] on textarea at bounding box center [438, 196] width 218 height 228
type textarea "h"
type textarea "x"
type textarea "t"
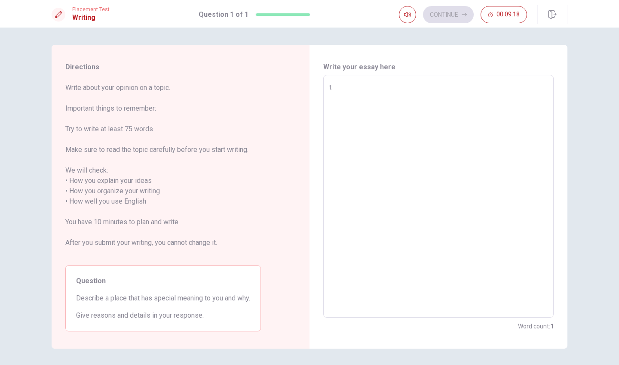
type textarea "x"
type textarea "th"
type textarea "x"
type textarea "thw"
type textarea "x"
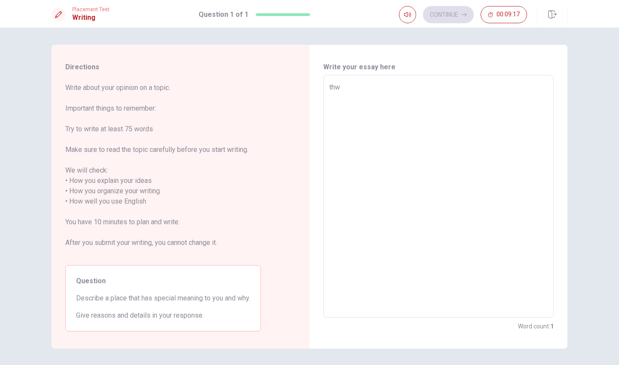
type textarea "thw"
type textarea "x"
type textarea "thw"
type textarea "x"
type textarea "th"
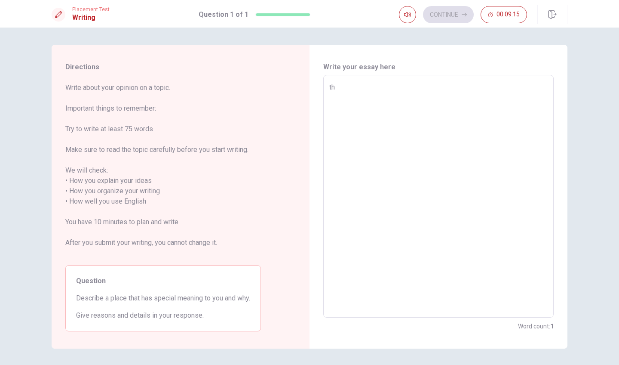
type textarea "x"
type textarea "the"
type textarea "x"
type textarea "the"
type textarea "x"
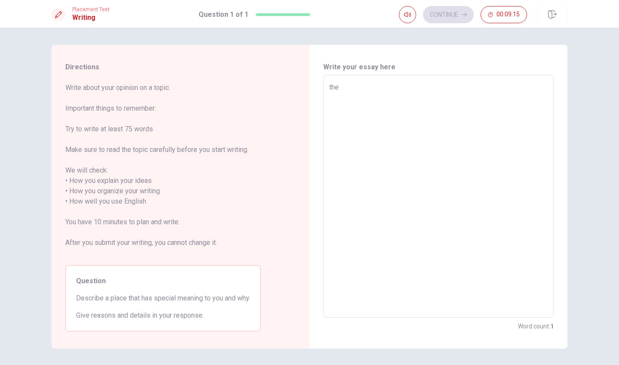
type textarea "the b"
type textarea "x"
type textarea "the be"
type textarea "x"
type textarea "the bes"
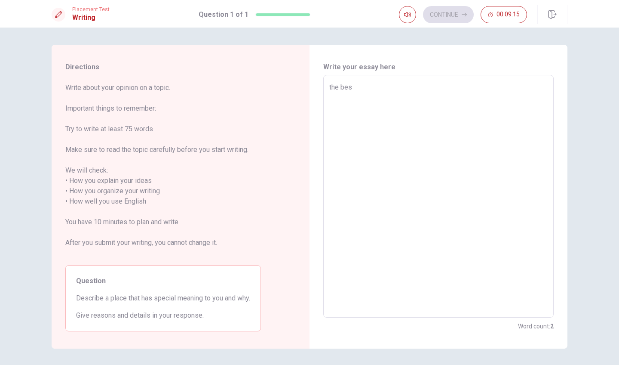
type textarea "x"
type textarea "the best"
type textarea "x"
type textarea "the best"
type textarea "x"
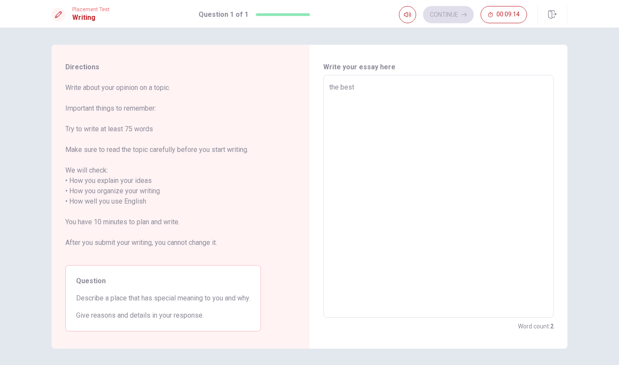
type textarea "the best p"
type textarea "x"
type textarea "the best pl"
type textarea "x"
type textarea "the best pla"
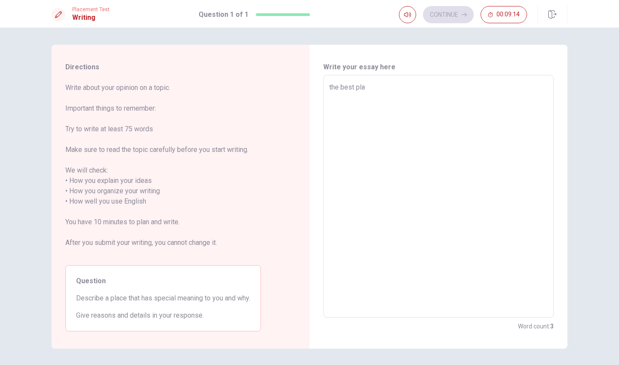
type textarea "x"
type textarea "the best plac"
type textarea "x"
type textarea "the best place"
type textarea "x"
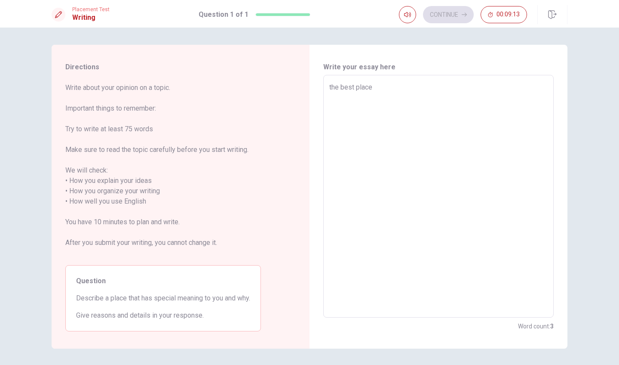
type textarea "the best place"
type textarea "x"
type textarea "the best place t"
type textarea "x"
type textarea "the best place to"
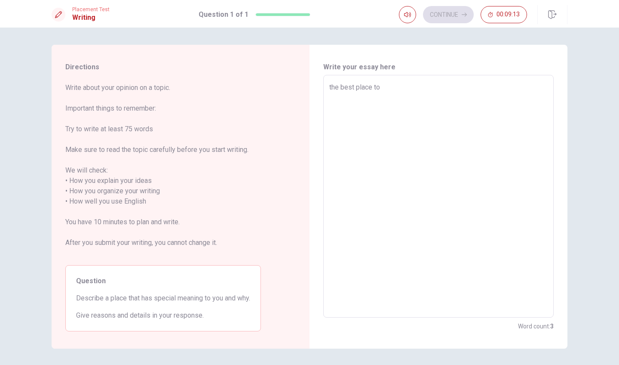
type textarea "x"
type textarea "the best place to"
type textarea "x"
type textarea "the best place to d"
type textarea "x"
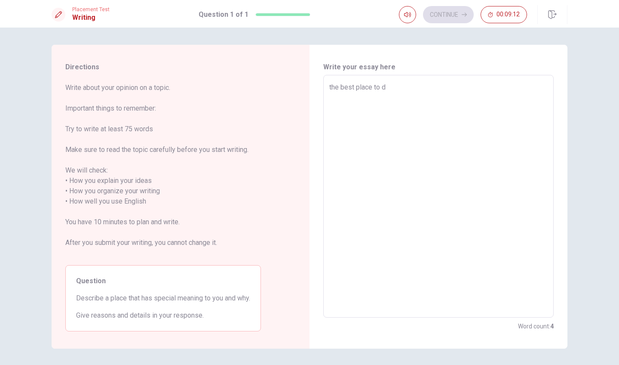
type textarea "the best place to de"
type textarea "x"
type textarea "the best place to des"
type textarea "x"
type textarea "the best place to desc"
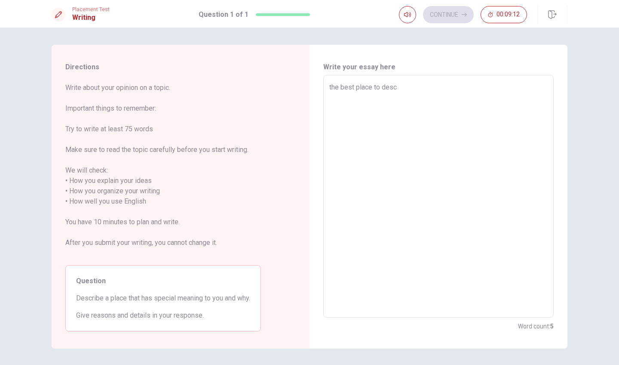
type textarea "x"
type textarea "the best place to descr"
type textarea "x"
type textarea "the best place to descri"
type textarea "x"
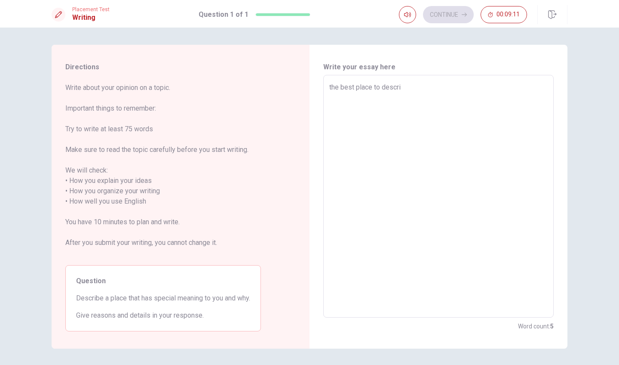
type textarea "the best place to descrie"
type textarea "x"
type textarea "the best place to descri"
type textarea "x"
type textarea "the best place to descriv"
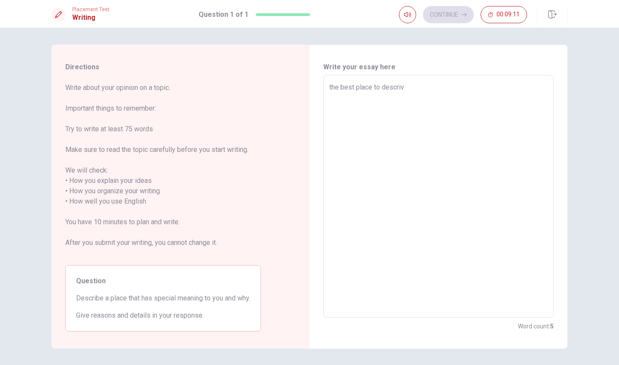
type textarea "x"
type textarea "the best place to descrive"
type textarea "x"
type textarea "the best place to descrive"
type textarea "x"
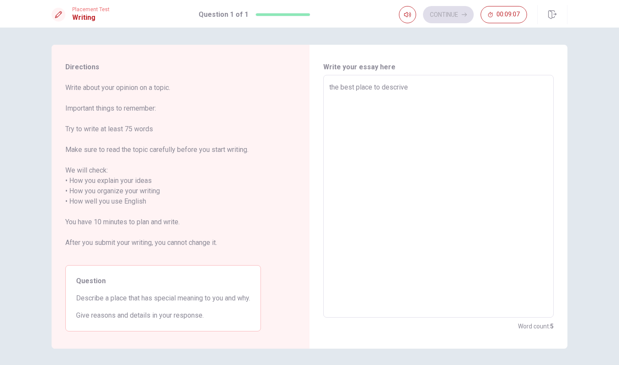
type textarea "the best place to descrive t"
type textarea "x"
type textarea "the best place to descrive th"
type textarea "x"
type textarea "the best place to descrive tha"
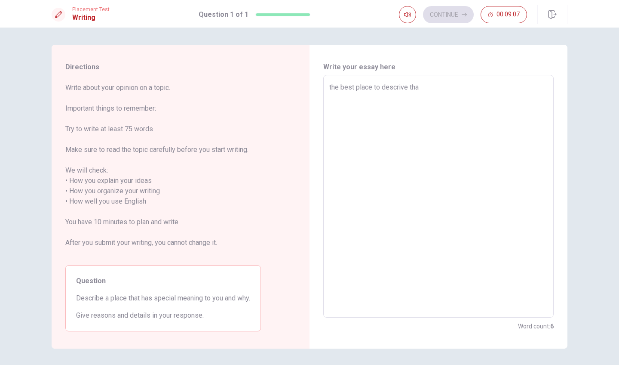
type textarea "x"
type textarea "the best place to descrive that"
type textarea "x"
type textarea "the best place to descrive that"
type textarea "x"
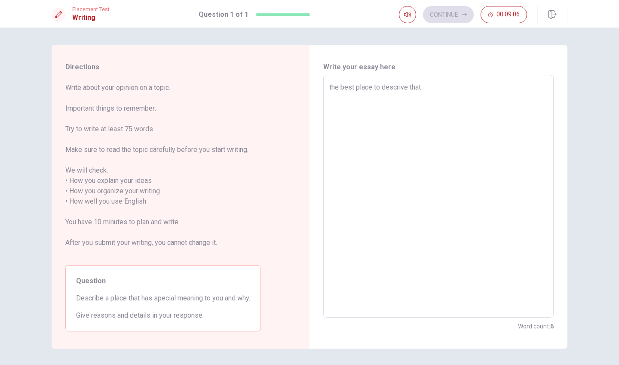
type textarea "the best place to descrive that h"
type textarea "x"
type textarea "the best place to descrive that ha"
type textarea "x"
type textarea "the best place to descrive that has"
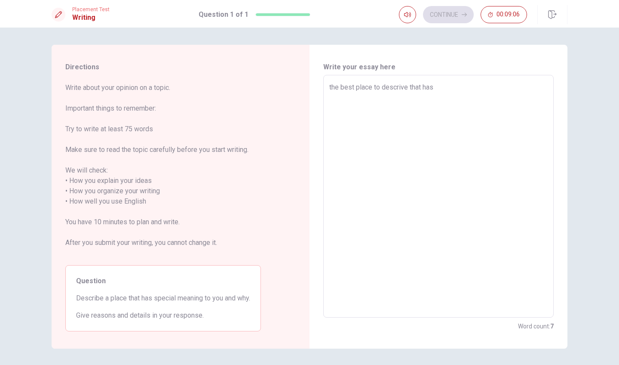
type textarea "x"
type textarea "the best place to descrive that has"
type textarea "x"
type textarea "the best place to descrive that has a"
type textarea "x"
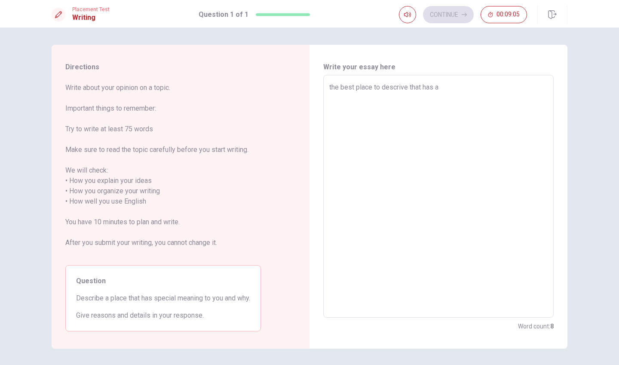
type textarea "the best place to descrive that has a"
type textarea "x"
type textarea "the best place to descrive that has a s"
type textarea "x"
type textarea "the best place to descrive that has a sp"
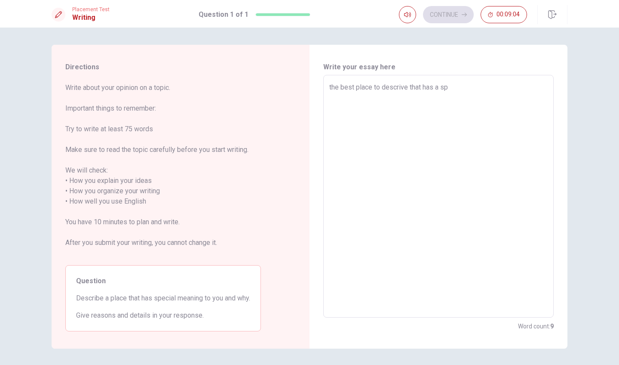
type textarea "x"
type textarea "the best place to descrive that has a spe"
type textarea "x"
type textarea "the best place to descrive that has a spec"
type textarea "x"
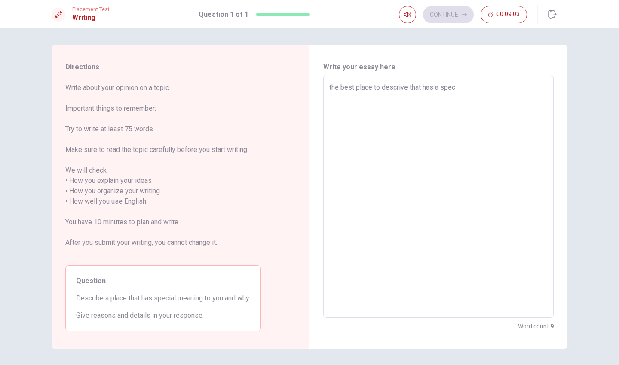
type textarea "the best place to descrive that has a speci"
type textarea "x"
type textarea "the best place to descrive that has a specia"
type textarea "x"
type textarea "the best place to descrive that has a special"
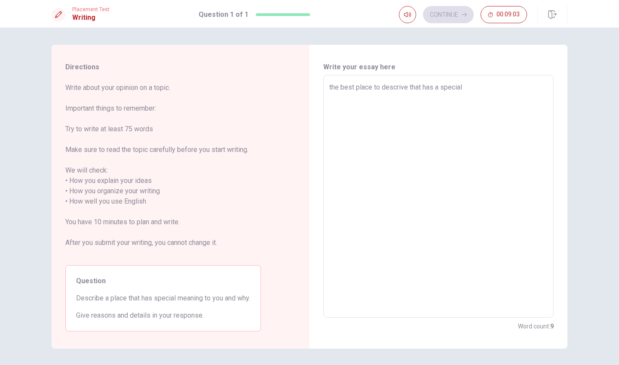
type textarea "x"
type textarea "the best place to descrive that has a special"
type textarea "x"
type textarea "the best place to descrive that has a special m"
type textarea "x"
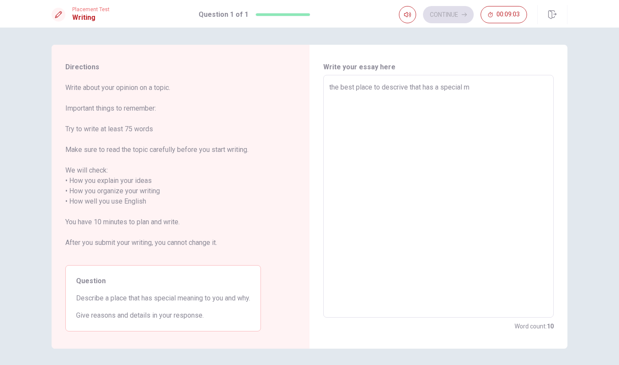
type textarea "the best place to descrive that has a special ma"
type textarea "x"
type textarea "the best place to descrive that has a special man"
type textarea "x"
type textarea "the best place to descrive that has a special mani"
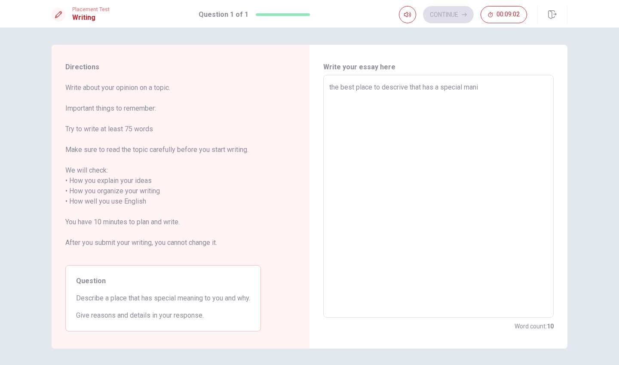
type textarea "x"
type textarea "the best place to descrive that has a special manin"
type textarea "x"
type textarea "the best place to descrive that has a special maning"
type textarea "x"
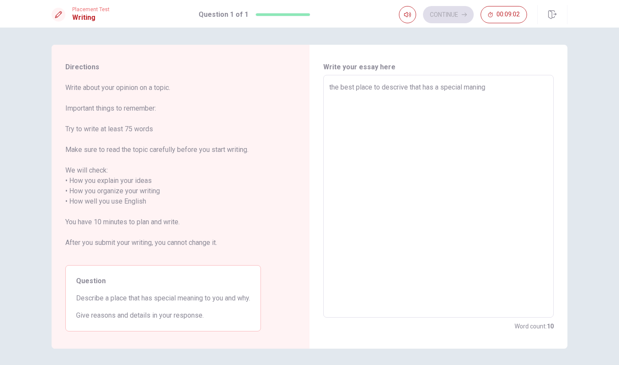
type textarea "the best place to descrive that has a special maning"
type textarea "x"
type textarea "the best place to descrive that has a special maning f"
type textarea "x"
type textarea "the best place to descrive that has a special maning fo"
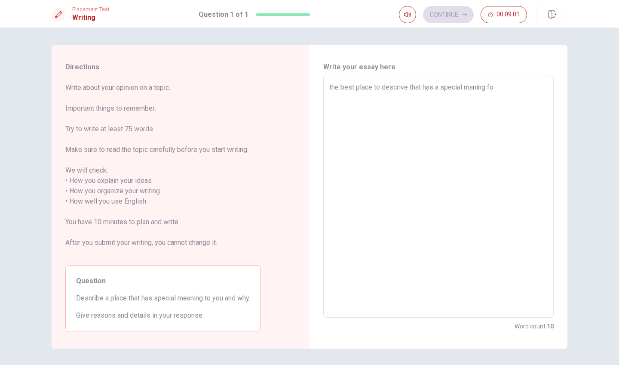
type textarea "x"
type textarea "the best place to descrive that has a special maning for"
type textarea "x"
type textarea "the best place to descrive that has a special maning for"
type textarea "x"
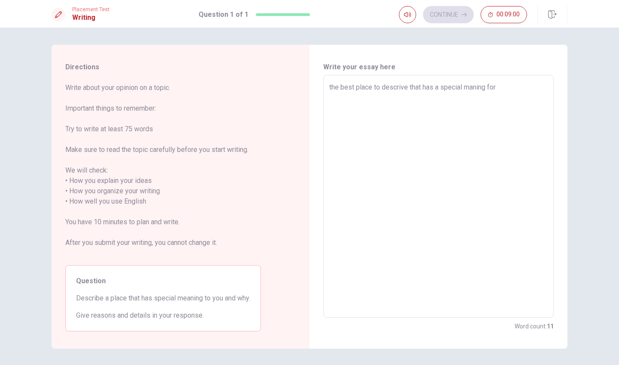
type textarea "the best place to descrive that has a special maning for m"
type textarea "x"
type textarea "the best place to descrive that has a special maning for me"
type textarea "x"
type textarea "the best place to descrive that has a special maning for me"
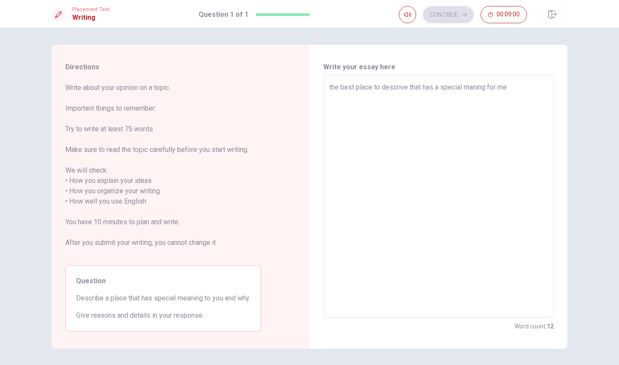
type textarea "x"
type textarea "the best place to descrive that has a special maning for me i"
type textarea "x"
type textarea "the best place to descrive that has a special maning for me i"
type textarea "x"
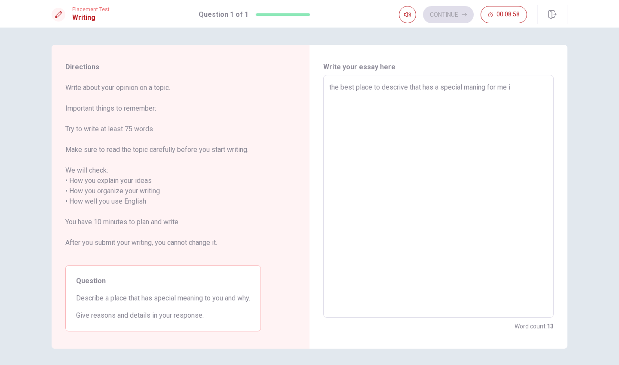
type textarea "the best place to descrive that has a special maning for me i t"
type textarea "x"
type textarea "the best place to descrive that has a special maning for me i th"
type textarea "x"
type textarea "the best place to descrive that has a special maning for me i thi"
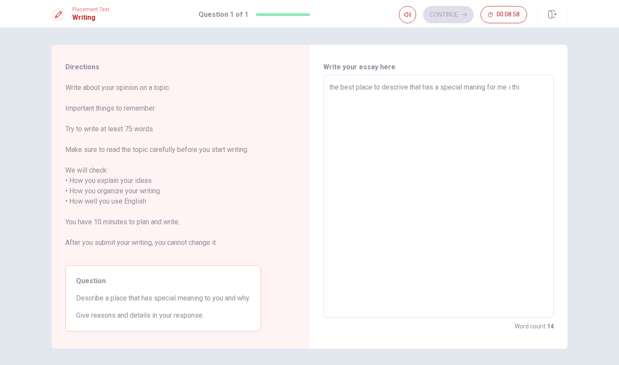
type textarea "x"
type textarea "the best place to descrive that has a special maning for me i thin"
type textarea "x"
type textarea "the best place to descrive that has a special maning for me i think"
type textarea "x"
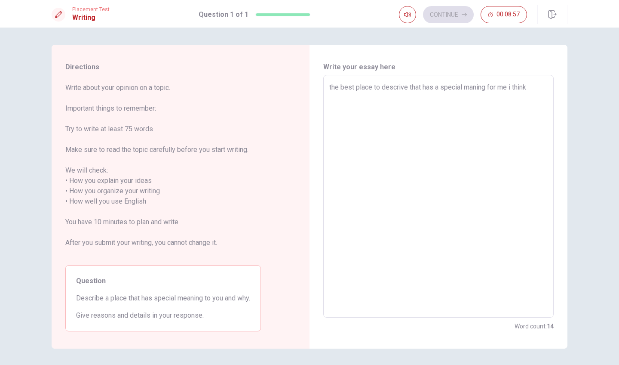
type textarea "the best place to descrive that has a special maning for me i think"
type textarea "x"
type textarea "the best place to descrive that has a special maning for me i think i"
type textarea "x"
type textarea "the best place to descrive that has a special maning for me i think is"
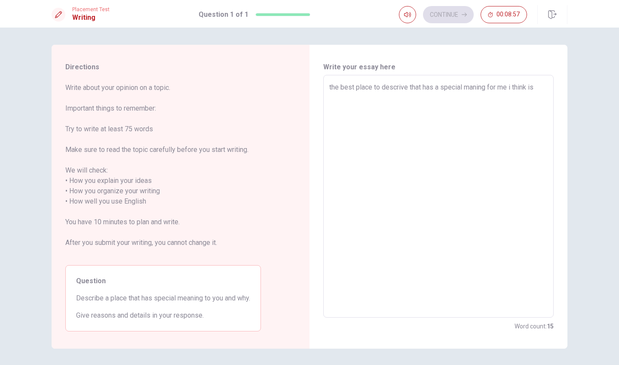
type textarea "x"
type textarea "the best place to descrive that has a special maning for me i think is"
type textarea "x"
type textarea "the best place to descrive that has a special maning for me i think is m"
type textarea "x"
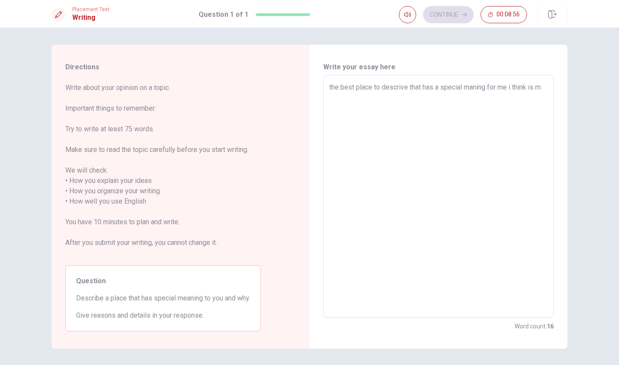
type textarea "the best place to descrive that has a special maning for me i think is my"
type textarea "x"
type textarea "the best place to descrive that has a special maning for me i think is my"
type textarea "x"
type textarea "the best place to descrive that has a special maning for me i think is my a"
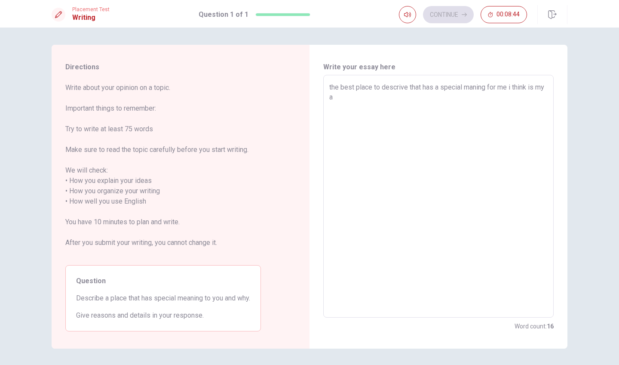
type textarea "x"
type textarea "the best place to descrive that has a special maning for me i think is my ac"
type textarea "x"
type textarea "the best place to descrive that has a special maning for me i think is my act"
type textarea "x"
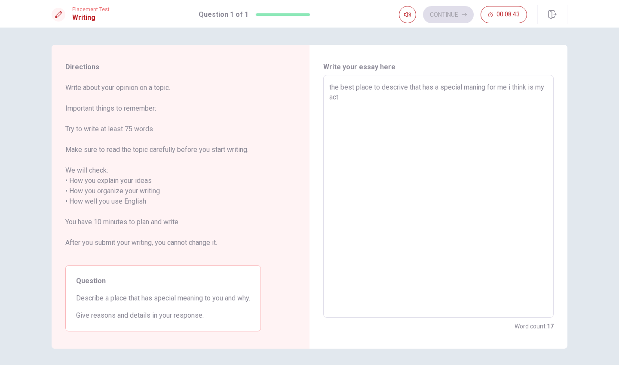
type textarea "the best place to descrive that has a special maning for me i think is my acti"
type textarea "x"
type textarea "the best place to descrive that has a special maning for me i think is my actin"
type textarea "x"
type textarea "the best place to descrive that has a special maning for me i think is my acting"
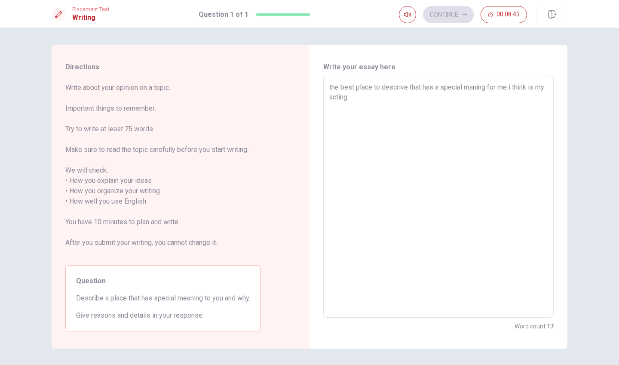
type textarea "x"
type textarea "the best place to descrive that has a special maning for me i think is my acting"
type textarea "x"
type textarea "the best place to descrive that has a special maning for me i think is my actin…"
type textarea "x"
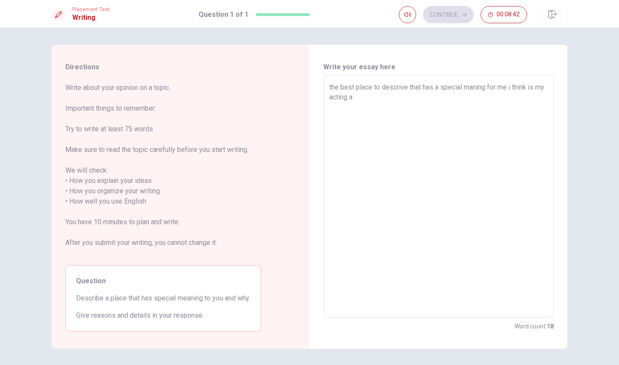
type textarea "the best place to descrive that has a special maning for me i think is my actin…"
type textarea "x"
type textarea "the best place to descrive that has a special maning for me i think is my actin…"
type textarea "x"
type textarea "the best place to descrive that has a special maning for me i think is my actin…"
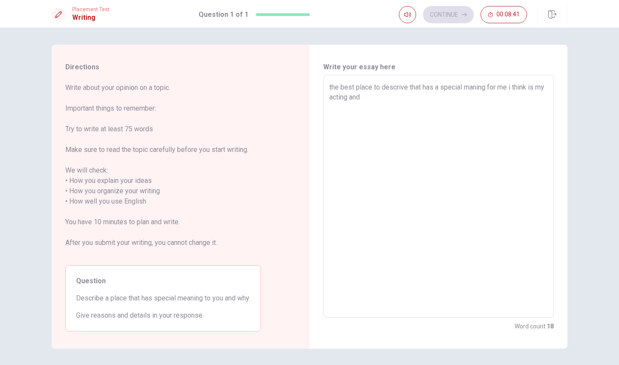
type textarea "x"
type textarea "the best place to descrive that has a special maning for me i think is my actin…"
type textarea "x"
type textarea "the best place to descrive that has a special maning for me i think is my actin…"
type textarea "x"
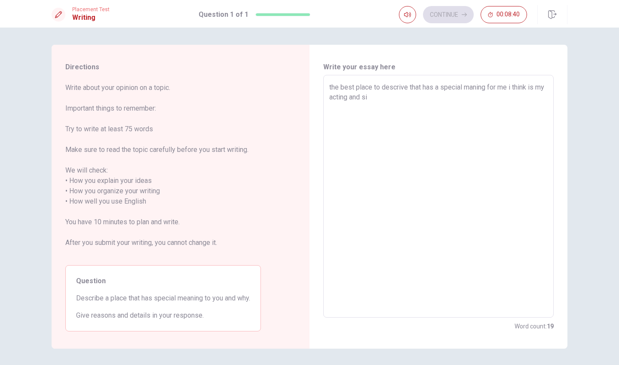
type textarea "the best place to descrive that has a special maning for me i think is my actin…"
type textarea "x"
type textarea "the best place to descrive that has a special maning for me i think is my actin…"
type textarea "x"
type textarea "the best place to descrive that has a special maning for me i think is my actin…"
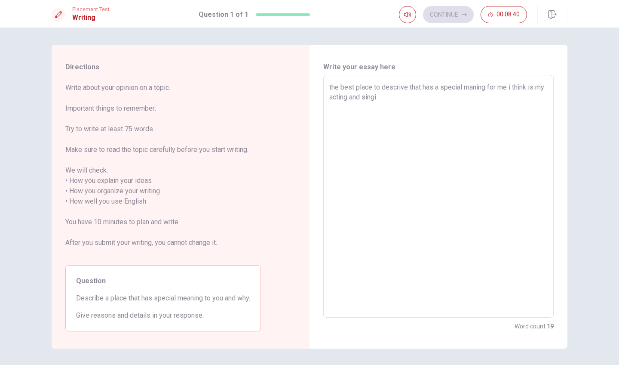
type textarea "x"
type textarea "the best place to descrive that has a special maning for me i think is my actin…"
type textarea "x"
type textarea "the best place to descrive that has a special maning for me i think is my actin…"
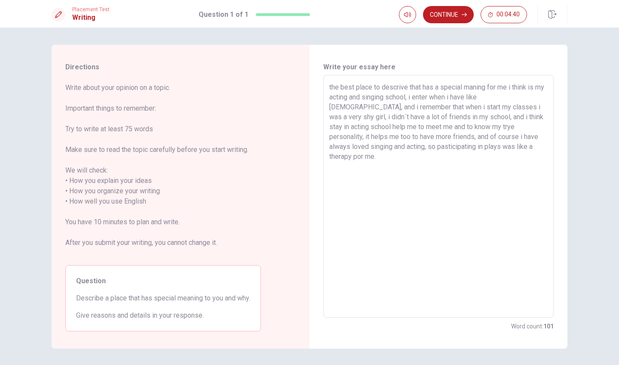
click at [469, 88] on textarea "the best place to descrive that has a special maning for me i think is my actin…" at bounding box center [438, 196] width 218 height 228
click at [418, 98] on textarea "the best place to descrive that has a special meaning for me i think is my acti…" at bounding box center [438, 196] width 218 height 228
click at [417, 96] on textarea "the best place to descrive that has a special meaning for me i think is my acti…" at bounding box center [438, 196] width 218 height 228
click at [486, 98] on textarea "the best place to descrive that has a special meaning for me i think is my acti…" at bounding box center [438, 196] width 218 height 228
click at [487, 97] on textarea "the best place to descrive that has a special meaning for me i think is my acti…" at bounding box center [438, 196] width 218 height 228
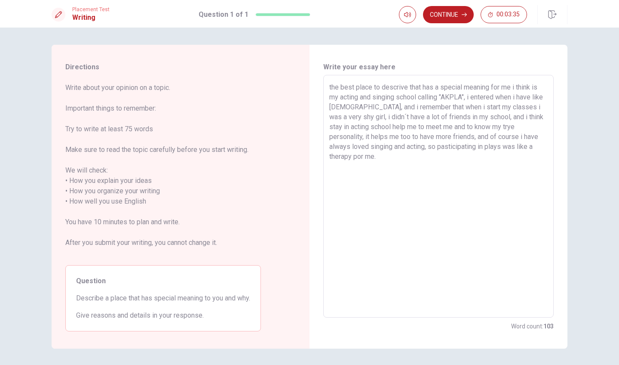
click at [391, 129] on textarea "the best place to descrive that has a special meaning for me i think is my acti…" at bounding box center [438, 196] width 218 height 228
click at [451, 155] on textarea "the best place to descrive that has a special meaning for me i think is my acti…" at bounding box center [438, 196] width 218 height 228
click at [466, 17] on button "Continue" at bounding box center [448, 14] width 51 height 17
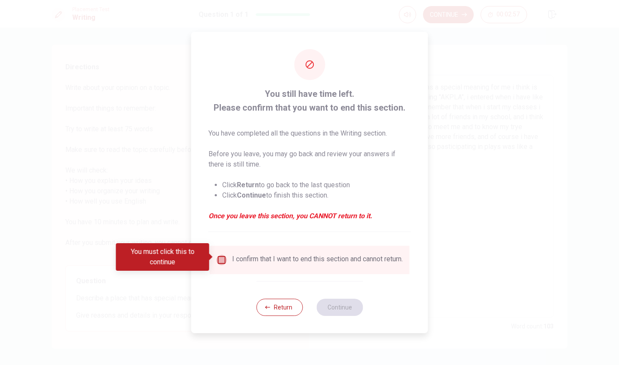
click at [222, 254] on input "You must click this to continue" at bounding box center [222, 259] width 10 height 10
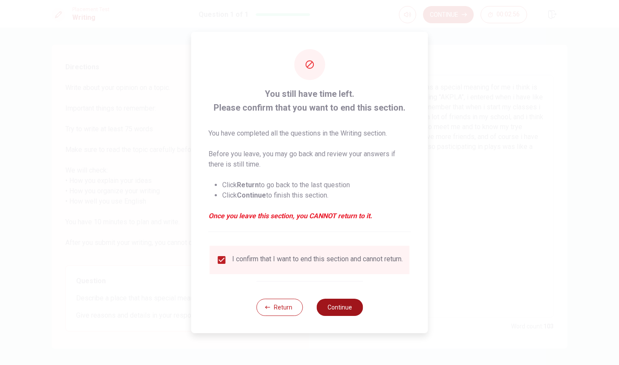
click at [343, 315] on button "Continue" at bounding box center [339, 306] width 46 height 17
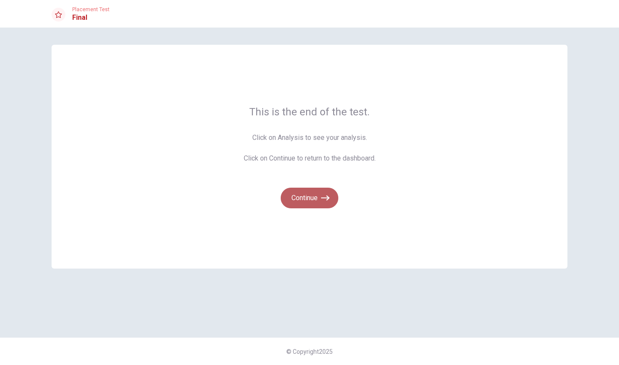
click at [318, 200] on button "Continue" at bounding box center [310, 197] width 58 height 21
